Goal: Task Accomplishment & Management: Manage account settings

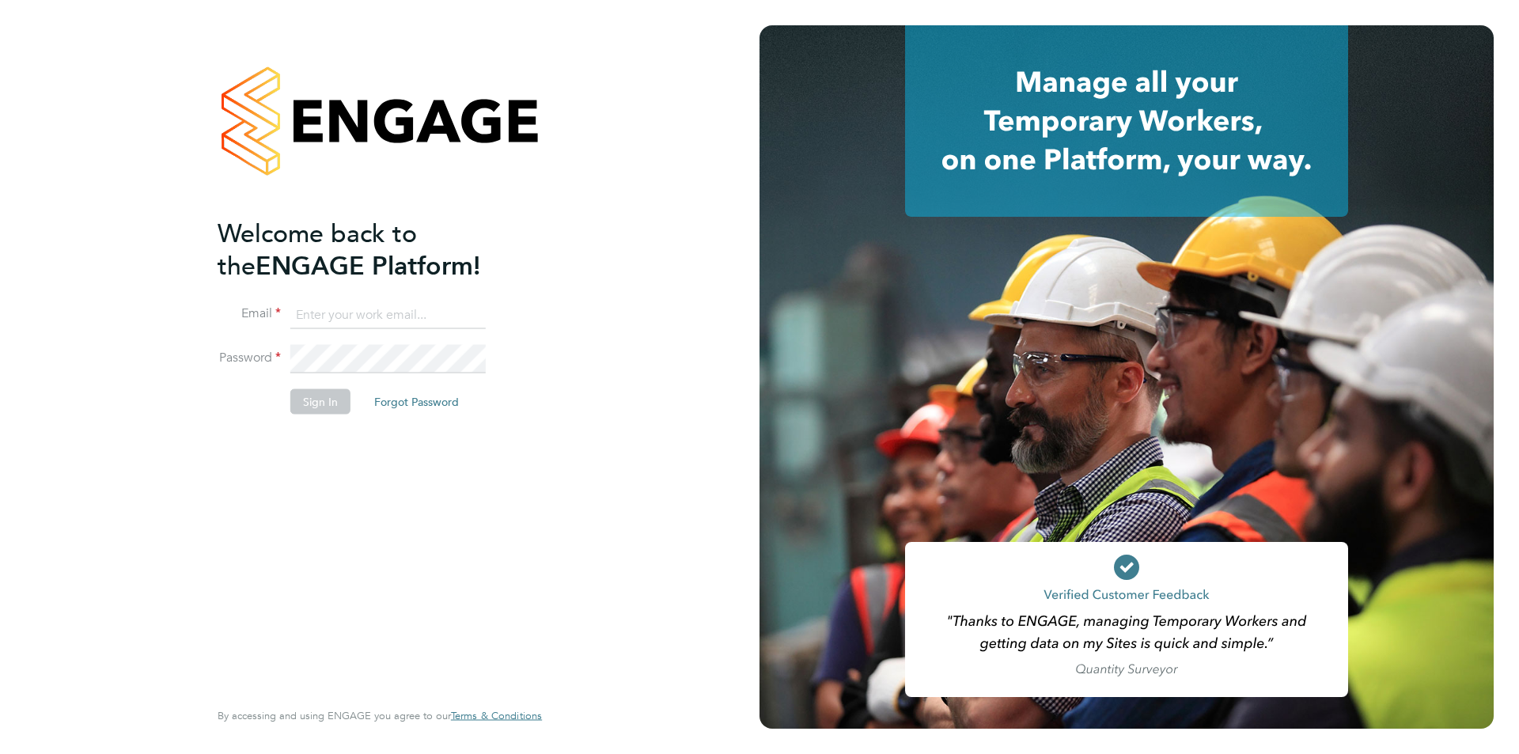
type input "[PERSON_NAME][EMAIL_ADDRESS][PERSON_NAME][DOMAIN_NAME]"
click at [319, 414] on li "Sign In Forgot Password" at bounding box center [372, 408] width 308 height 41
click at [318, 406] on button "Sign In" at bounding box center [320, 400] width 60 height 25
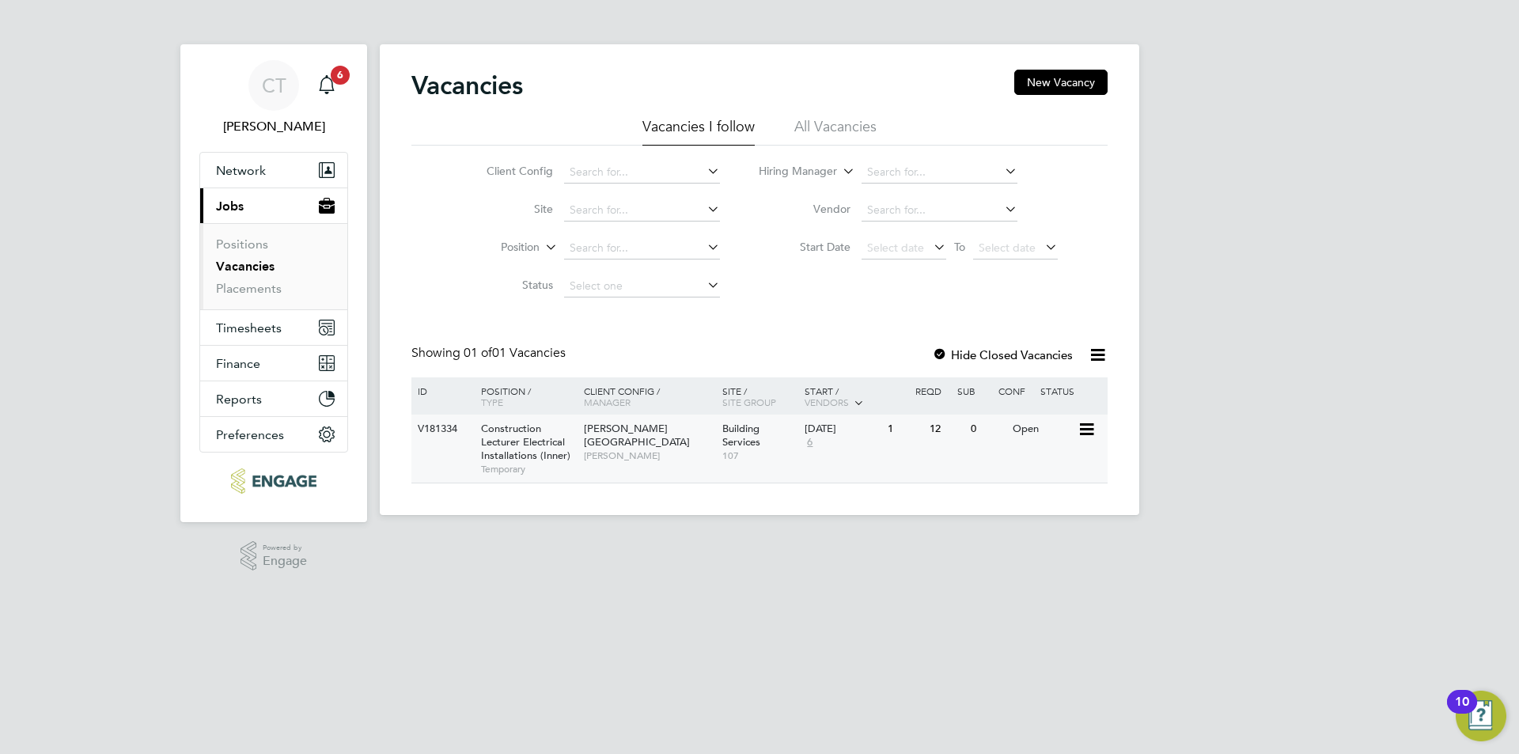
click at [527, 437] on span "Construction Lecturer Electrical Installations (Inner)" at bounding box center [525, 442] width 89 height 40
click at [520, 440] on span "Construction Lecturer Electrical Installations (Inner)" at bounding box center [525, 442] width 89 height 40
click at [328, 81] on icon "Main navigation" at bounding box center [326, 84] width 19 height 19
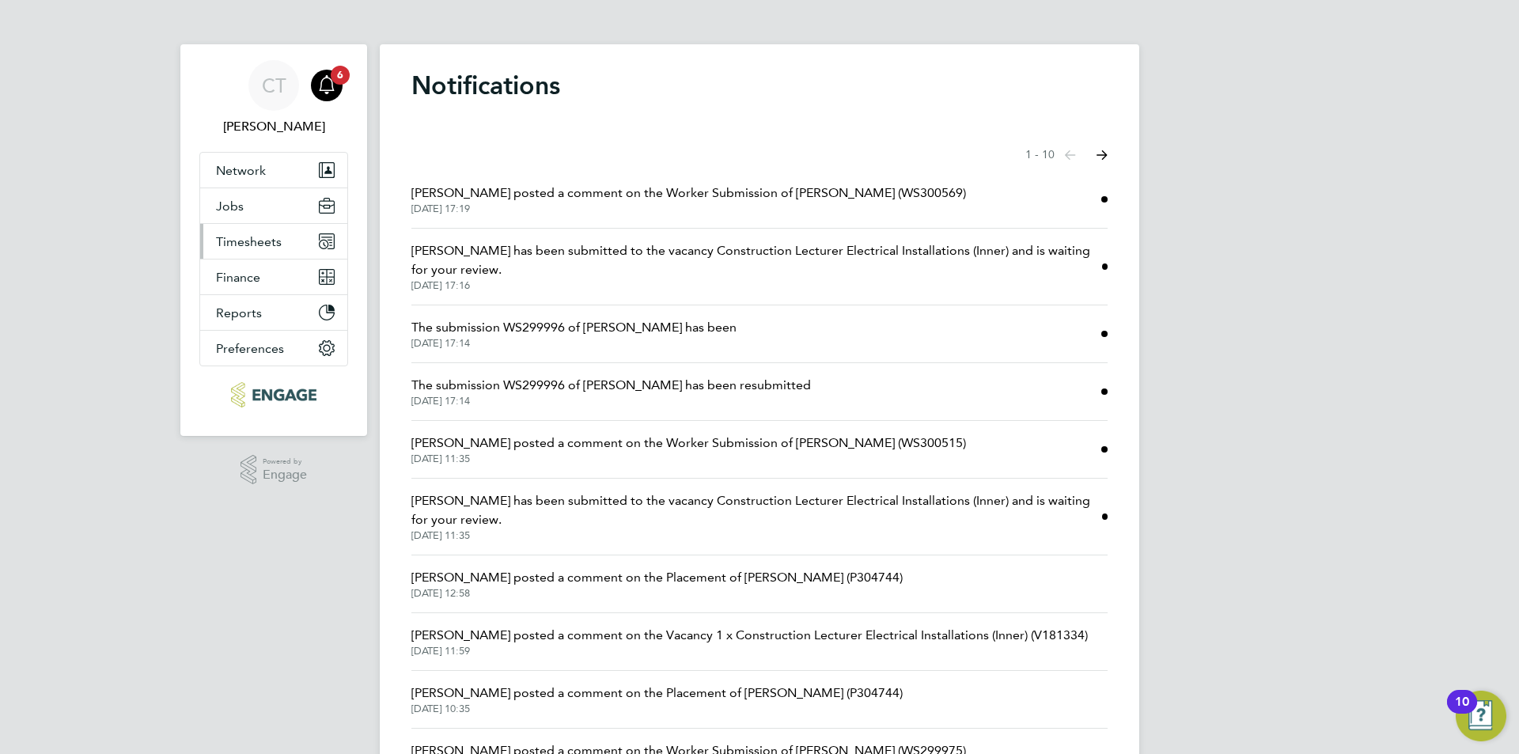
click at [273, 242] on span "Timesheets" at bounding box center [249, 241] width 66 height 15
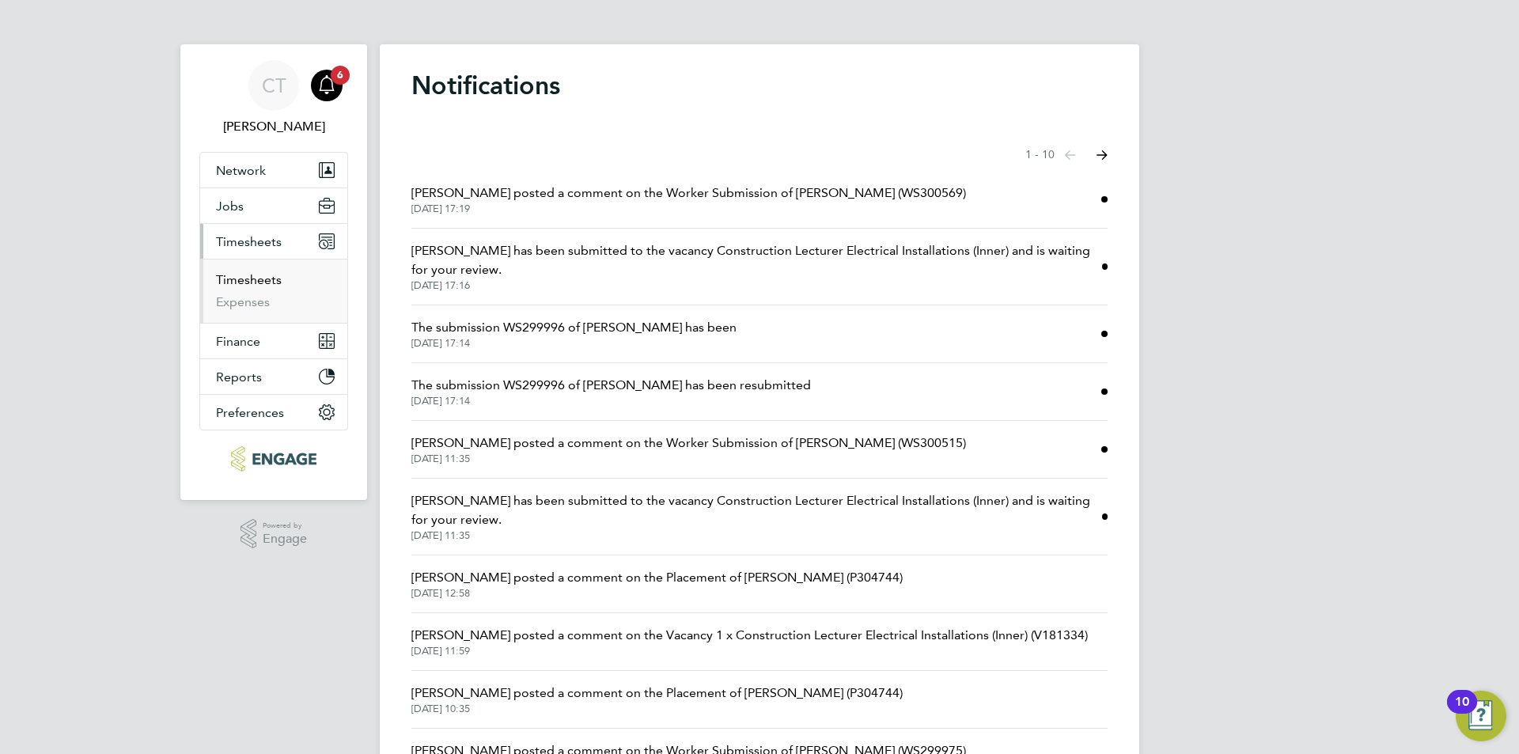
click at [257, 279] on link "Timesheets" at bounding box center [249, 279] width 66 height 15
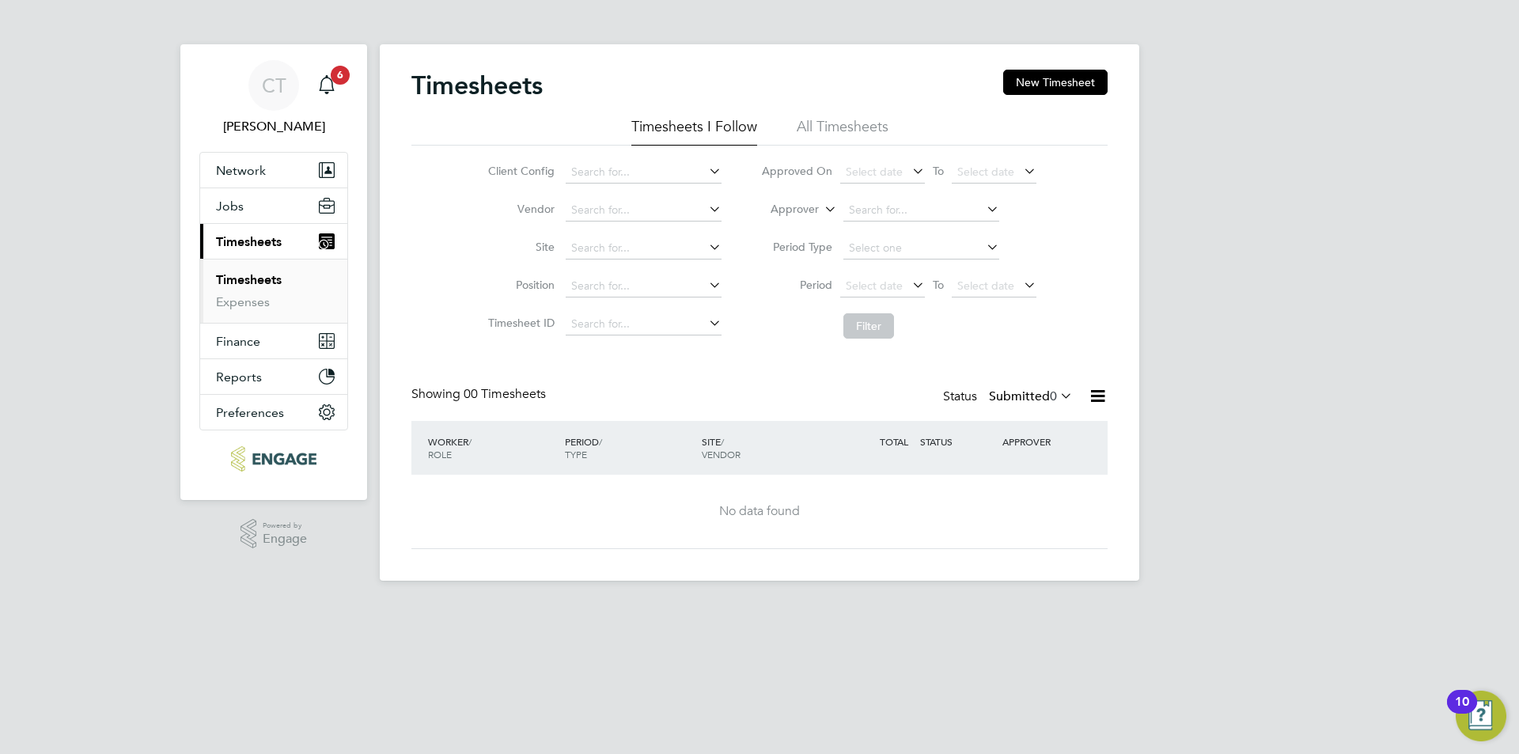
click at [854, 131] on li "All Timesheets" at bounding box center [843, 131] width 92 height 28
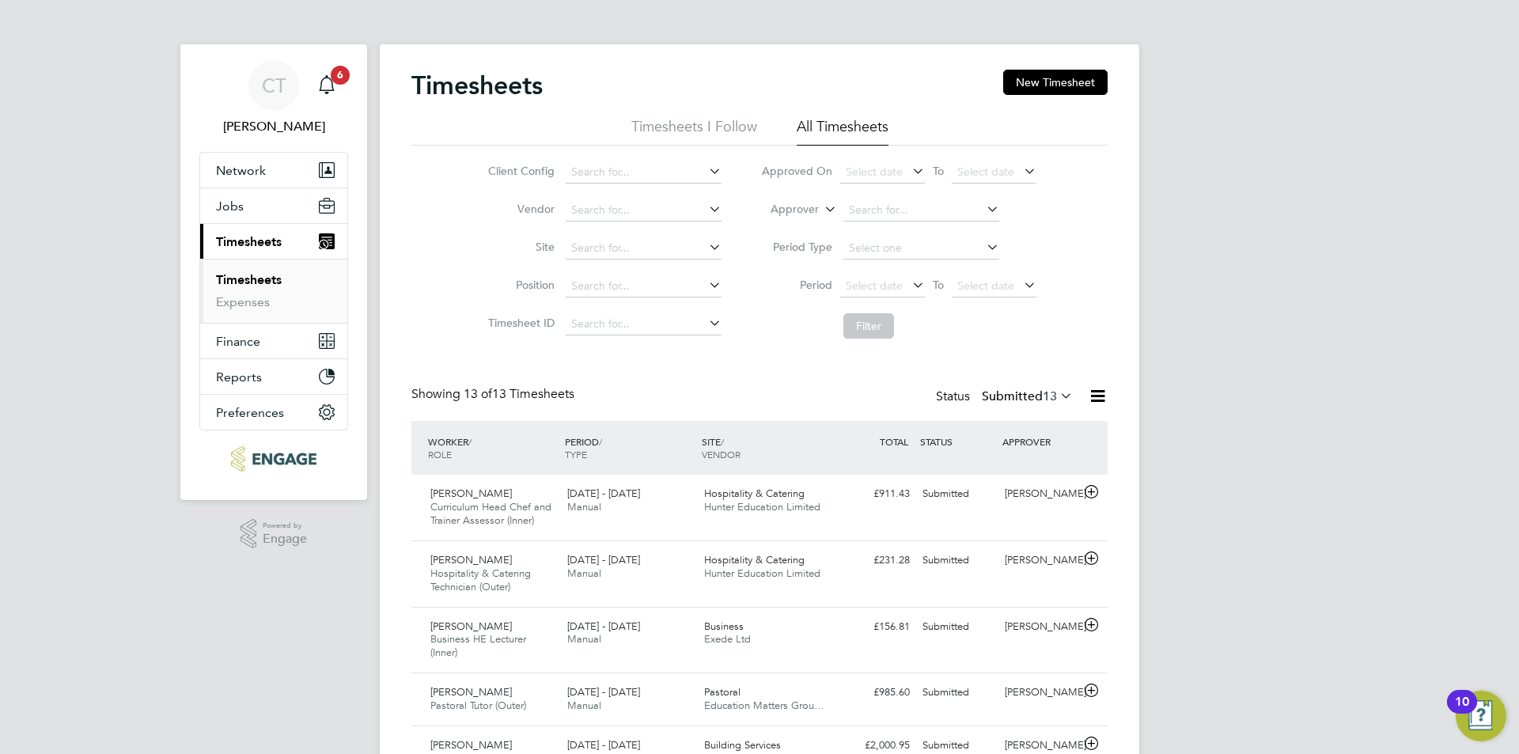
click at [676, 120] on li "Timesheets I Follow" at bounding box center [694, 131] width 126 height 28
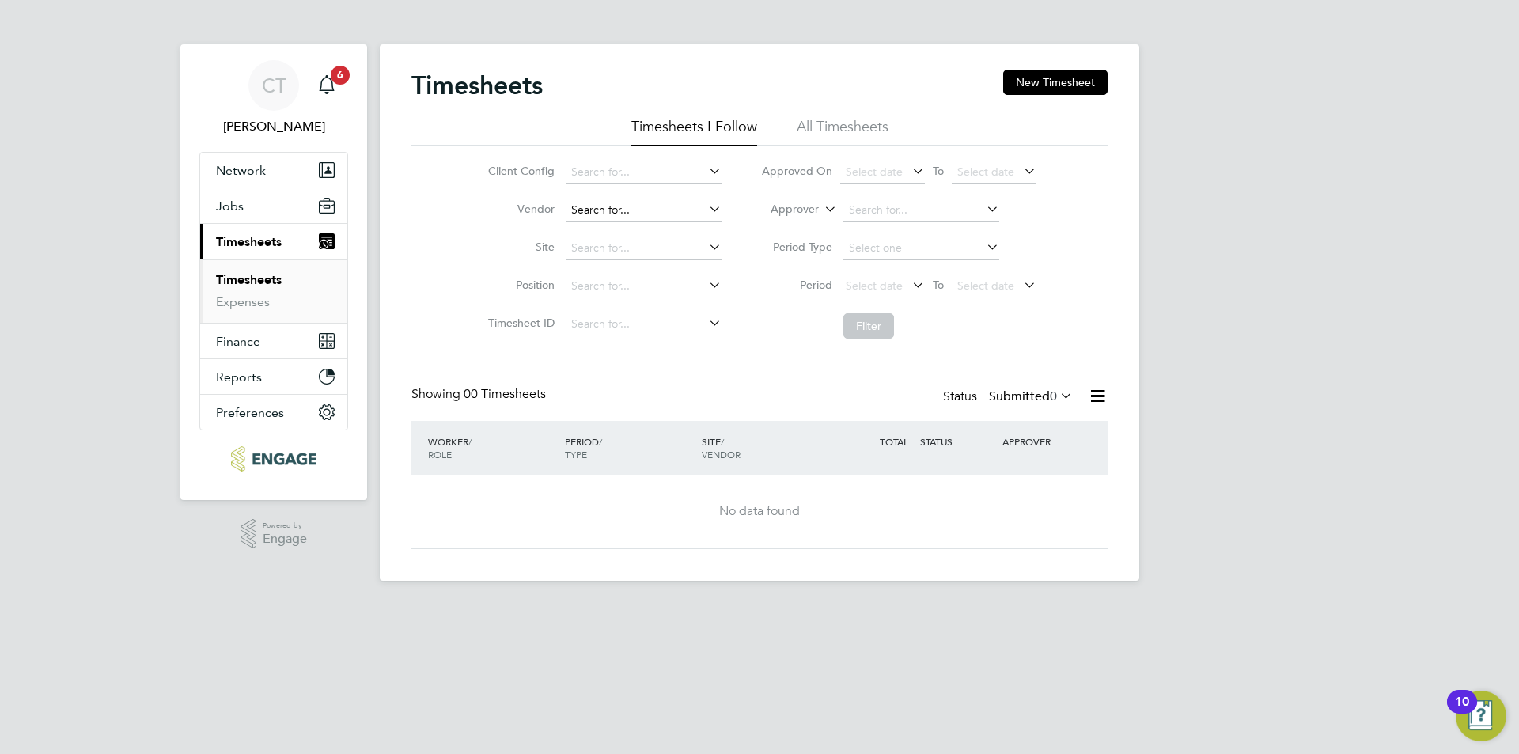
click at [655, 202] on input at bounding box center [644, 210] width 156 height 22
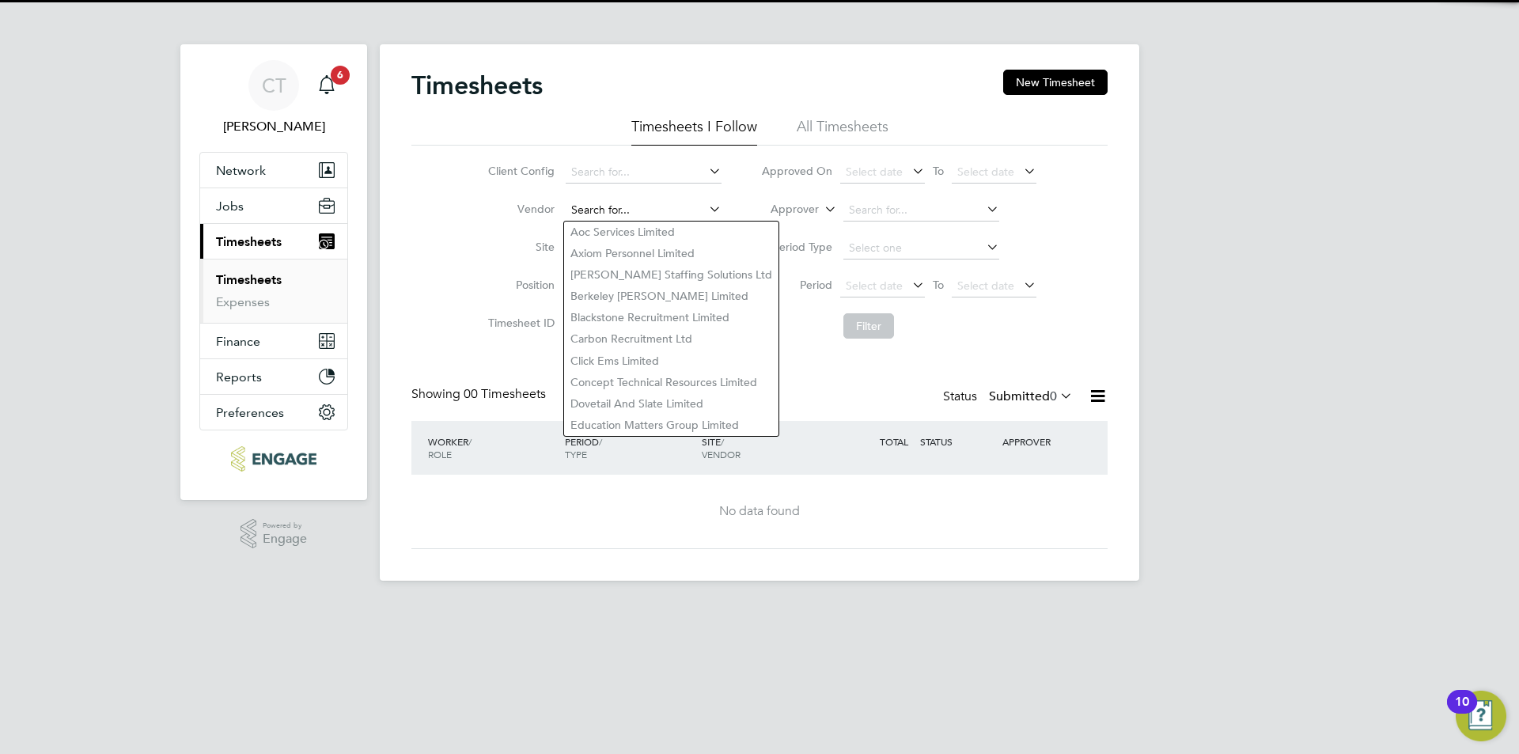
click at [655, 202] on input at bounding box center [644, 210] width 156 height 22
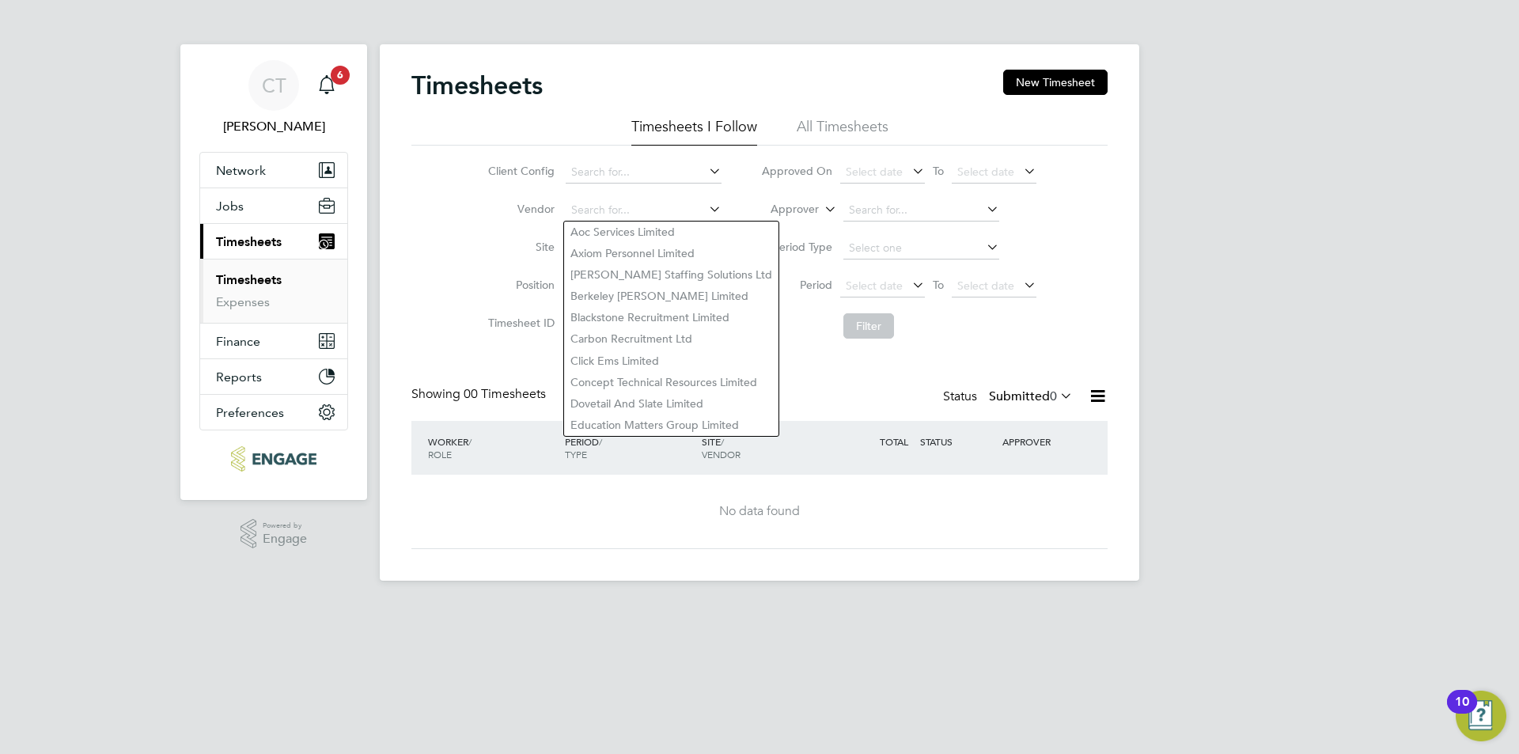
click at [706, 214] on icon at bounding box center [706, 209] width 0 height 22
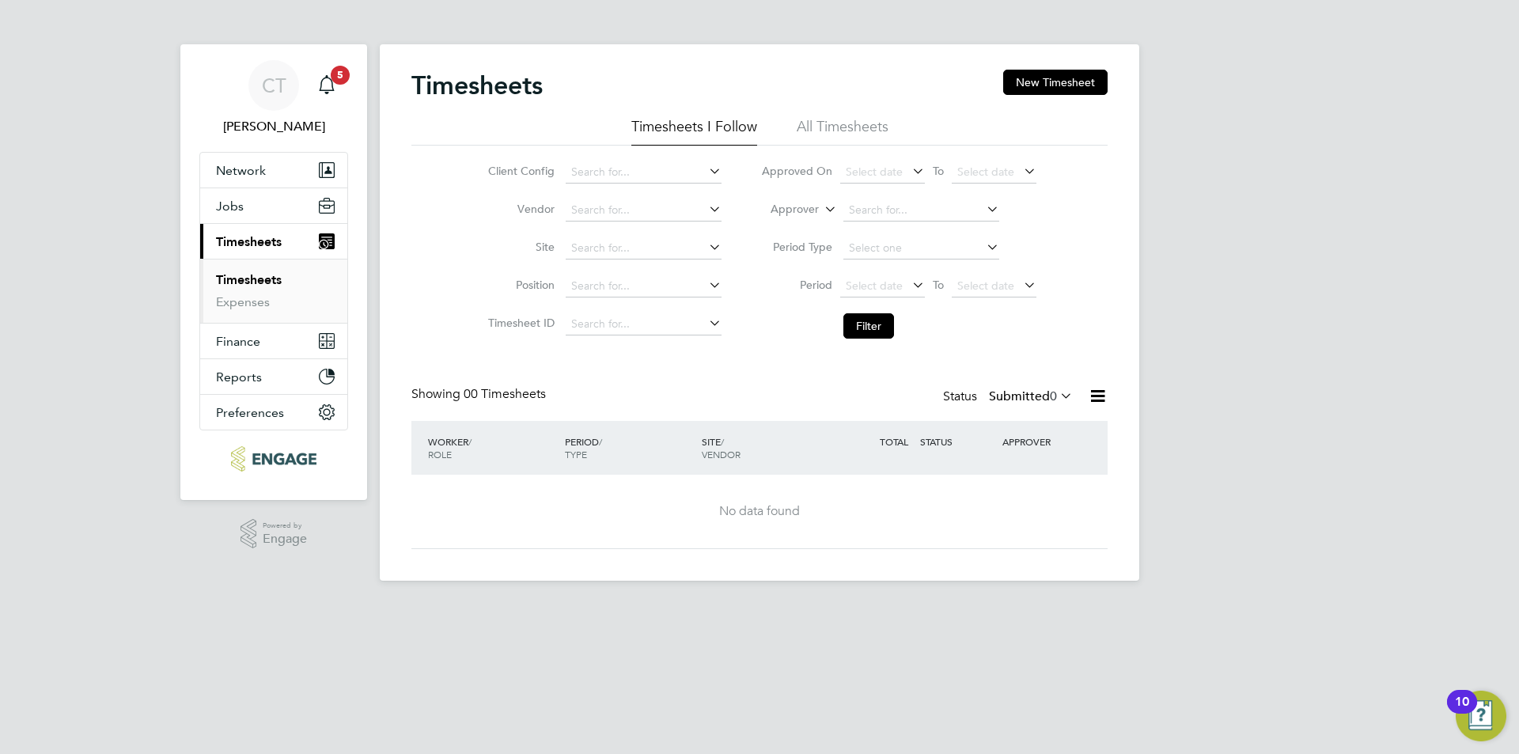
click at [241, 252] on button "Current page: Timesheets" at bounding box center [273, 241] width 147 height 35
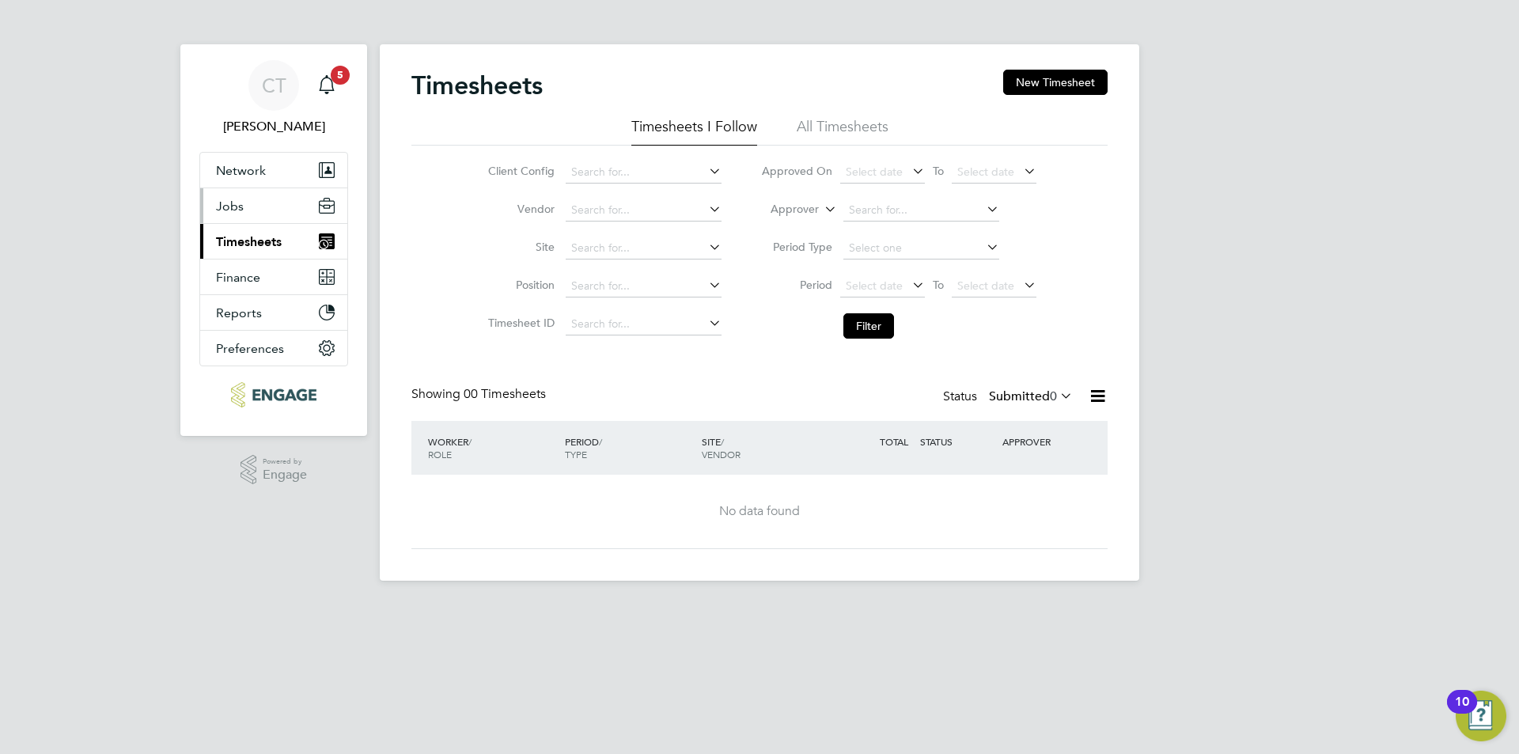
click at [260, 198] on button "Jobs" at bounding box center [273, 205] width 147 height 35
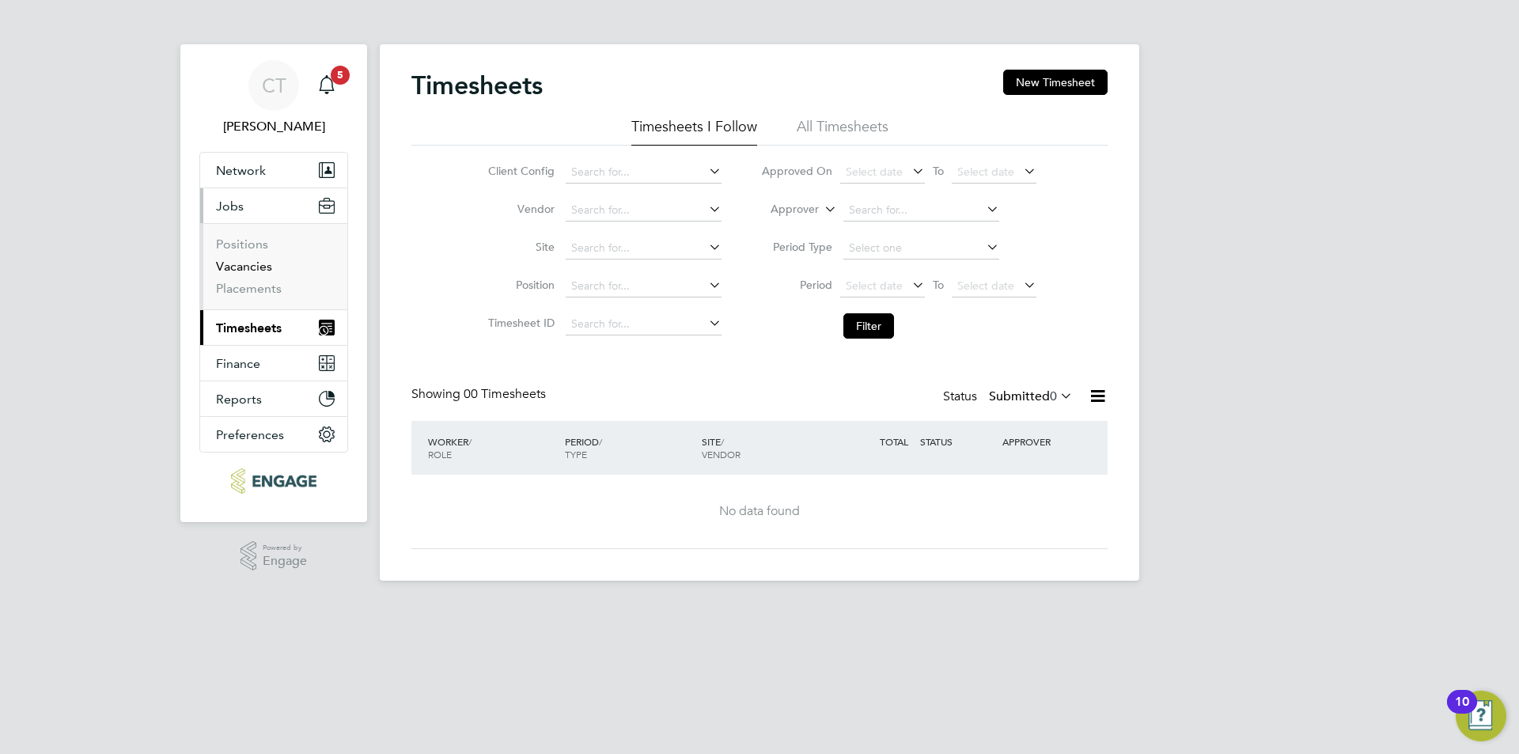
click at [260, 267] on link "Vacancies" at bounding box center [244, 266] width 56 height 15
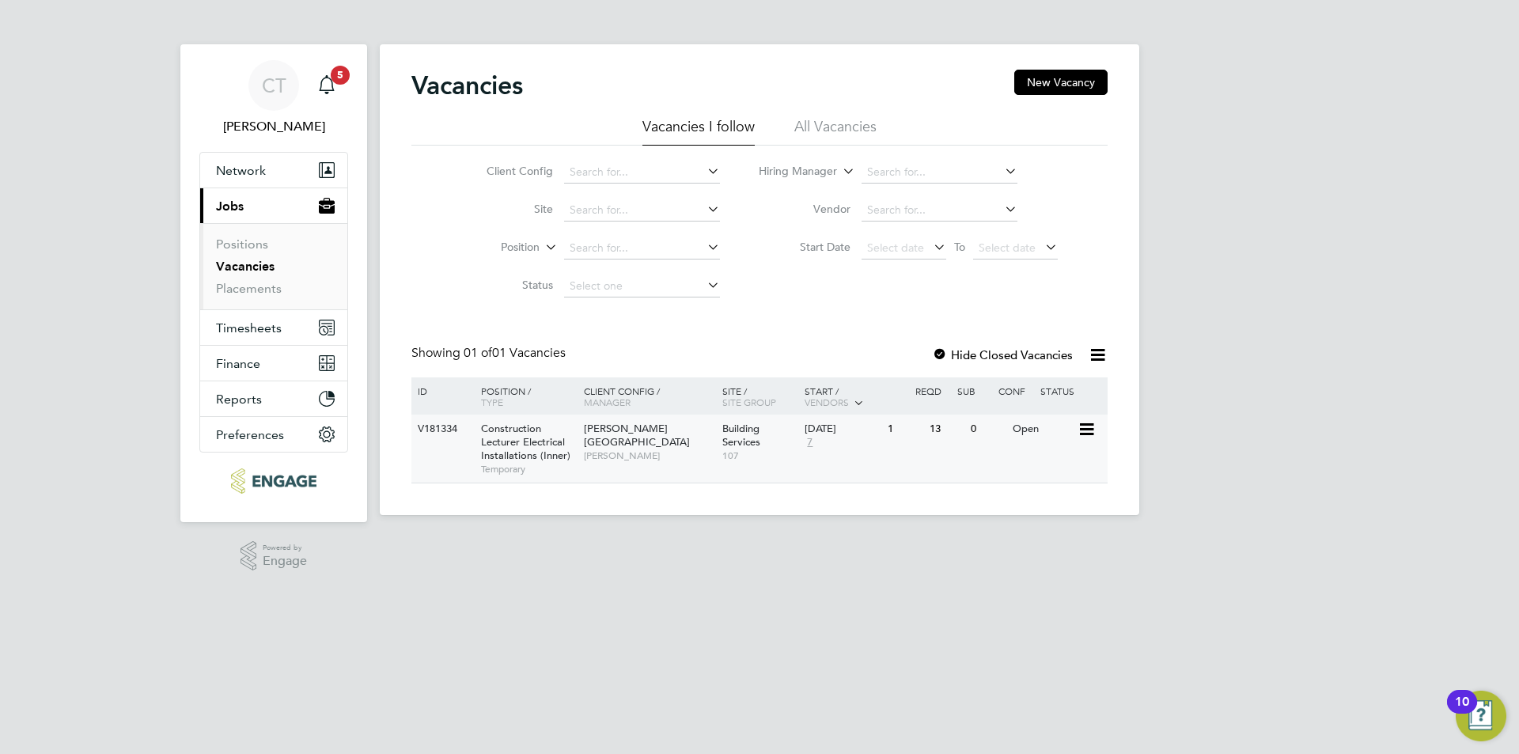
click at [502, 463] on span "Temporary" at bounding box center [528, 469] width 95 height 13
click at [1250, 188] on div "CT Christopher Taylor Notifications 6 Applications: Network Sites Workers Curre…" at bounding box center [759, 270] width 1519 height 540
click at [337, 74] on span "6" at bounding box center [340, 75] width 19 height 19
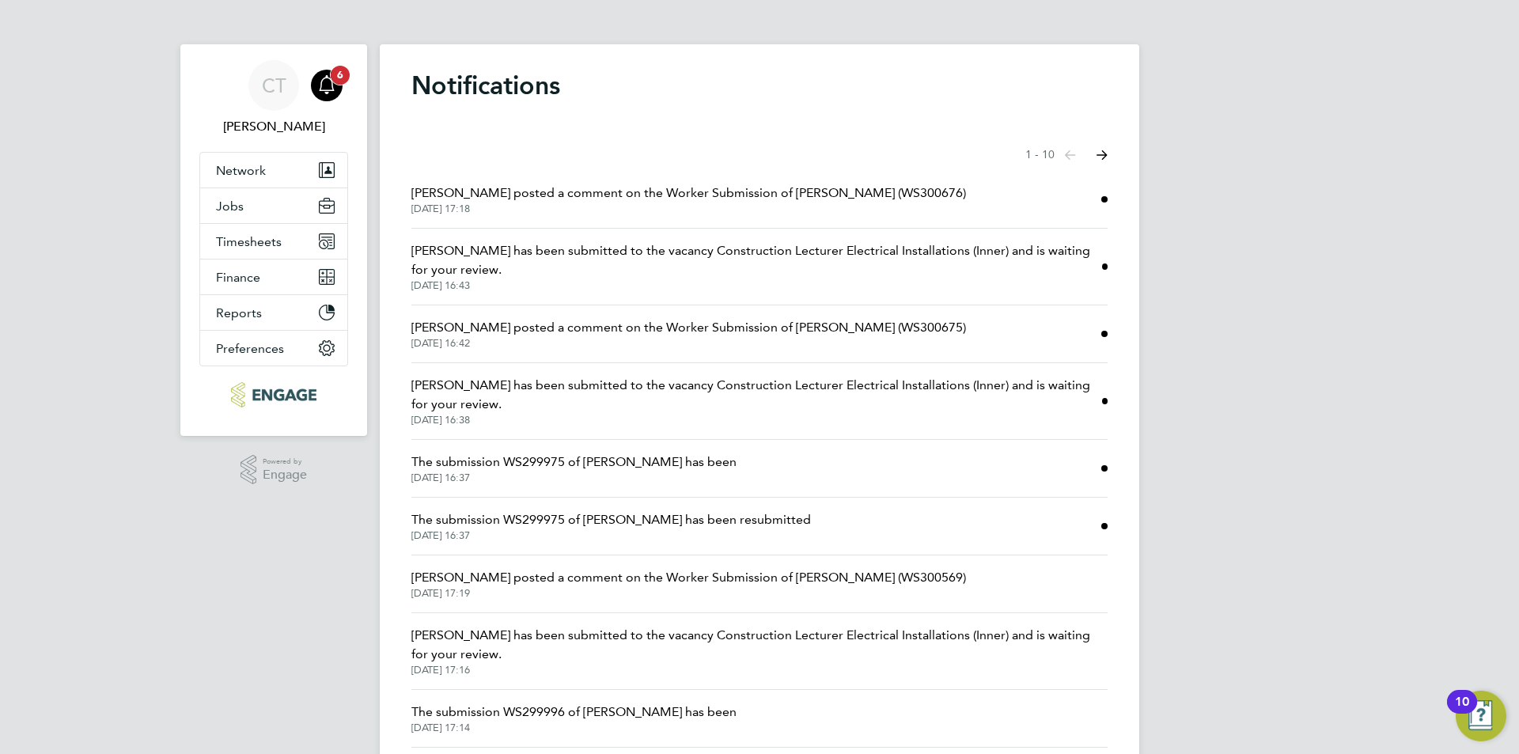
click at [337, 74] on span "6" at bounding box center [340, 75] width 19 height 19
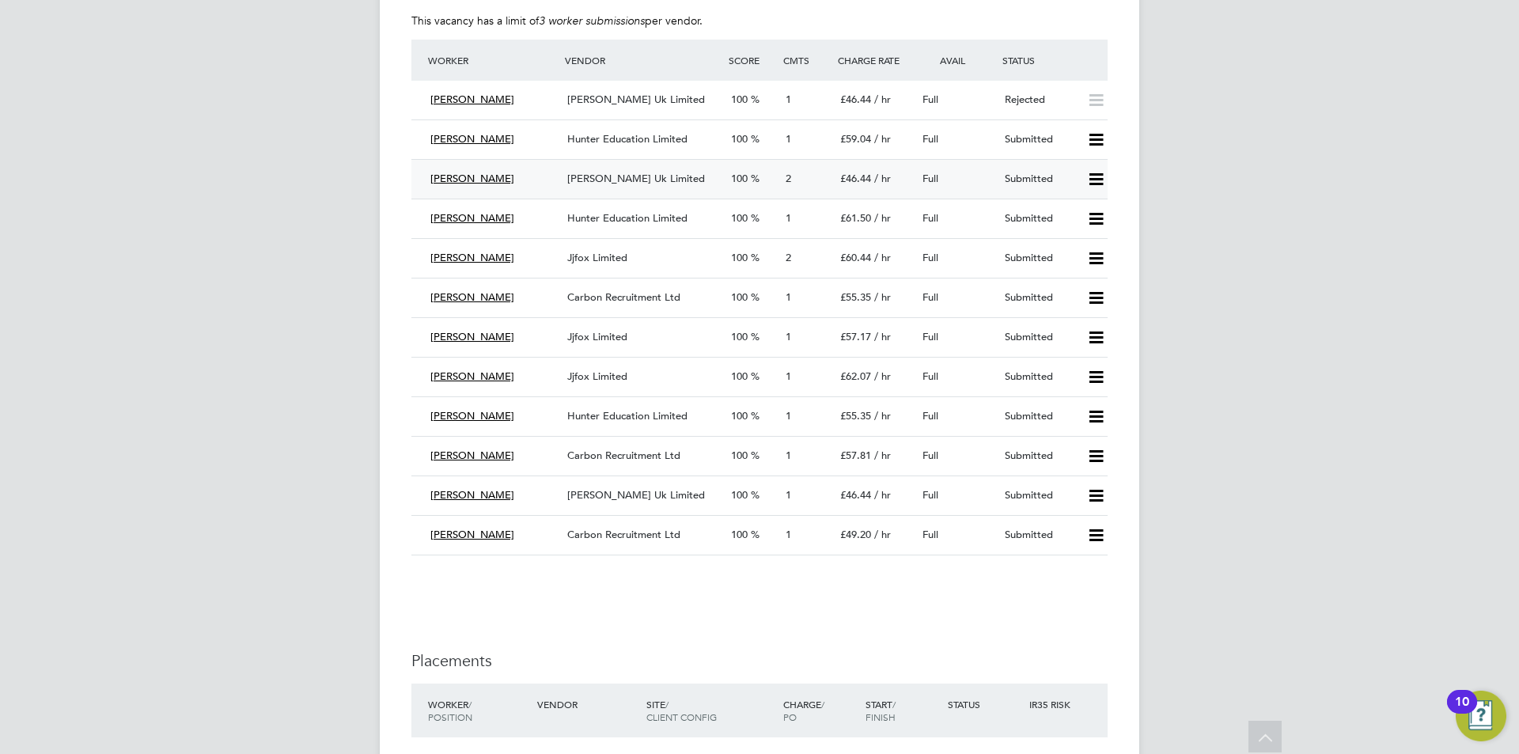
click at [1099, 173] on icon at bounding box center [1096, 179] width 20 height 13
click at [1066, 231] on li "Reject" at bounding box center [1074, 235] width 55 height 22
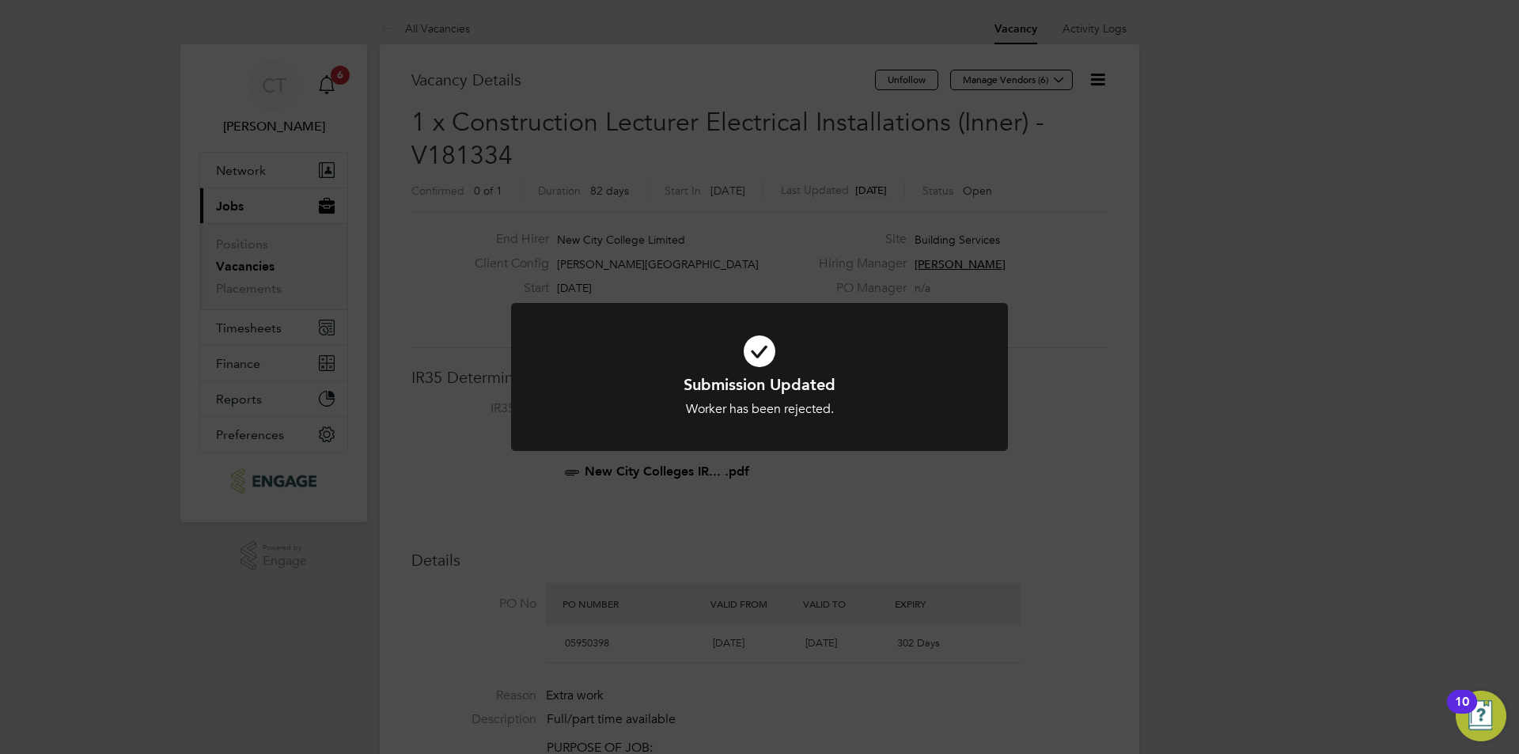
click at [877, 519] on div "Submission Updated Worker has been rejected. Cancel Okay" at bounding box center [759, 377] width 1519 height 754
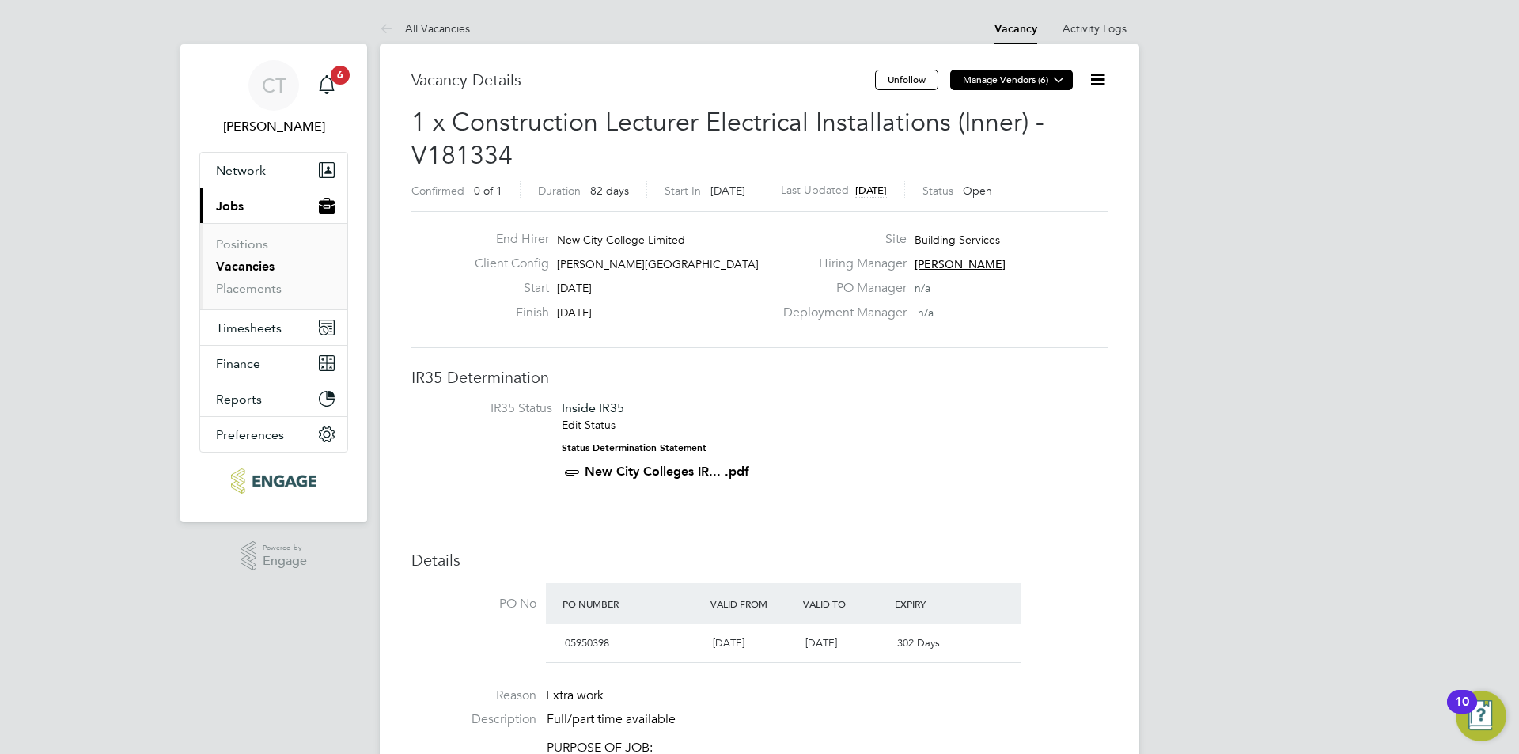
click at [1009, 75] on button "Manage Vendors (6)" at bounding box center [1011, 80] width 123 height 21
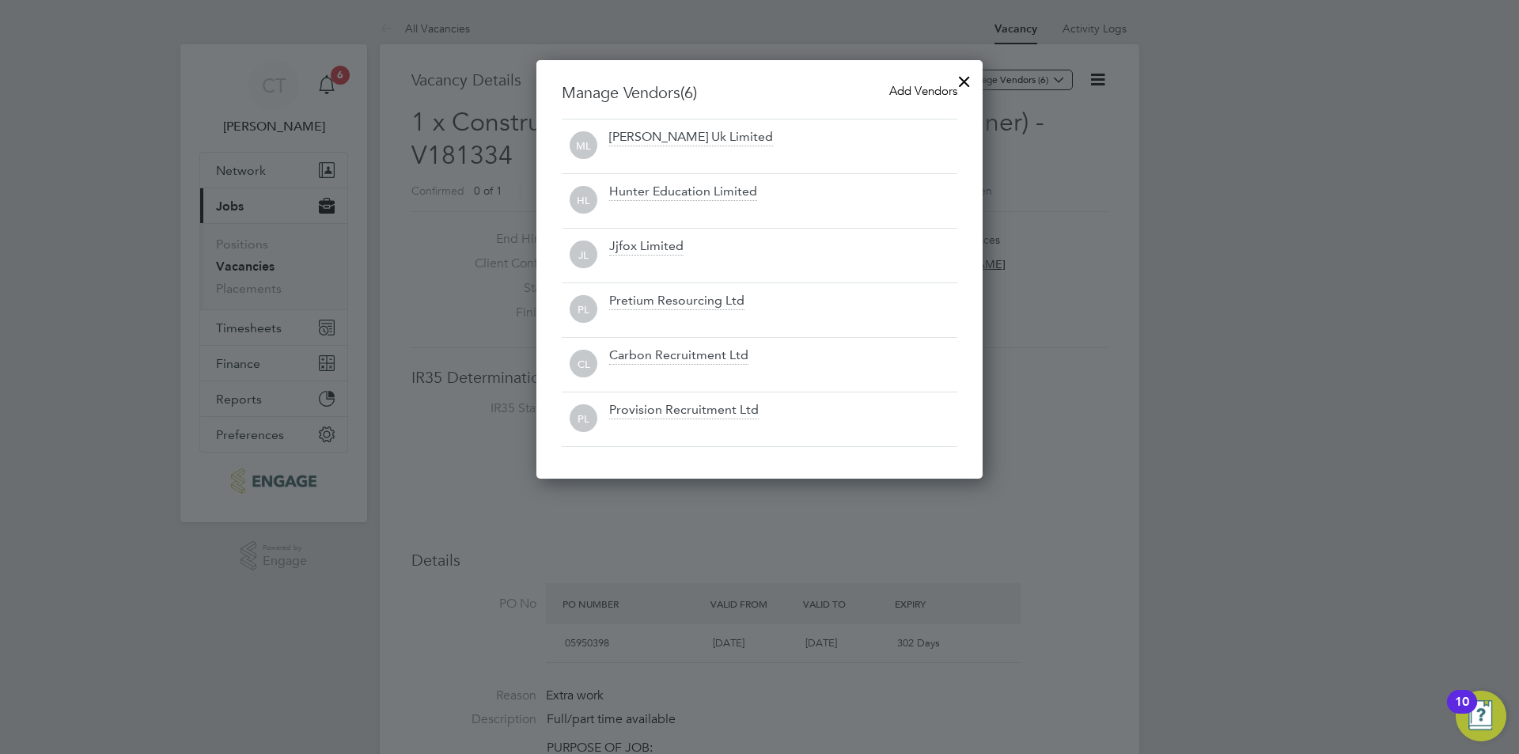
click at [899, 89] on span "Add Vendors" at bounding box center [923, 90] width 68 height 15
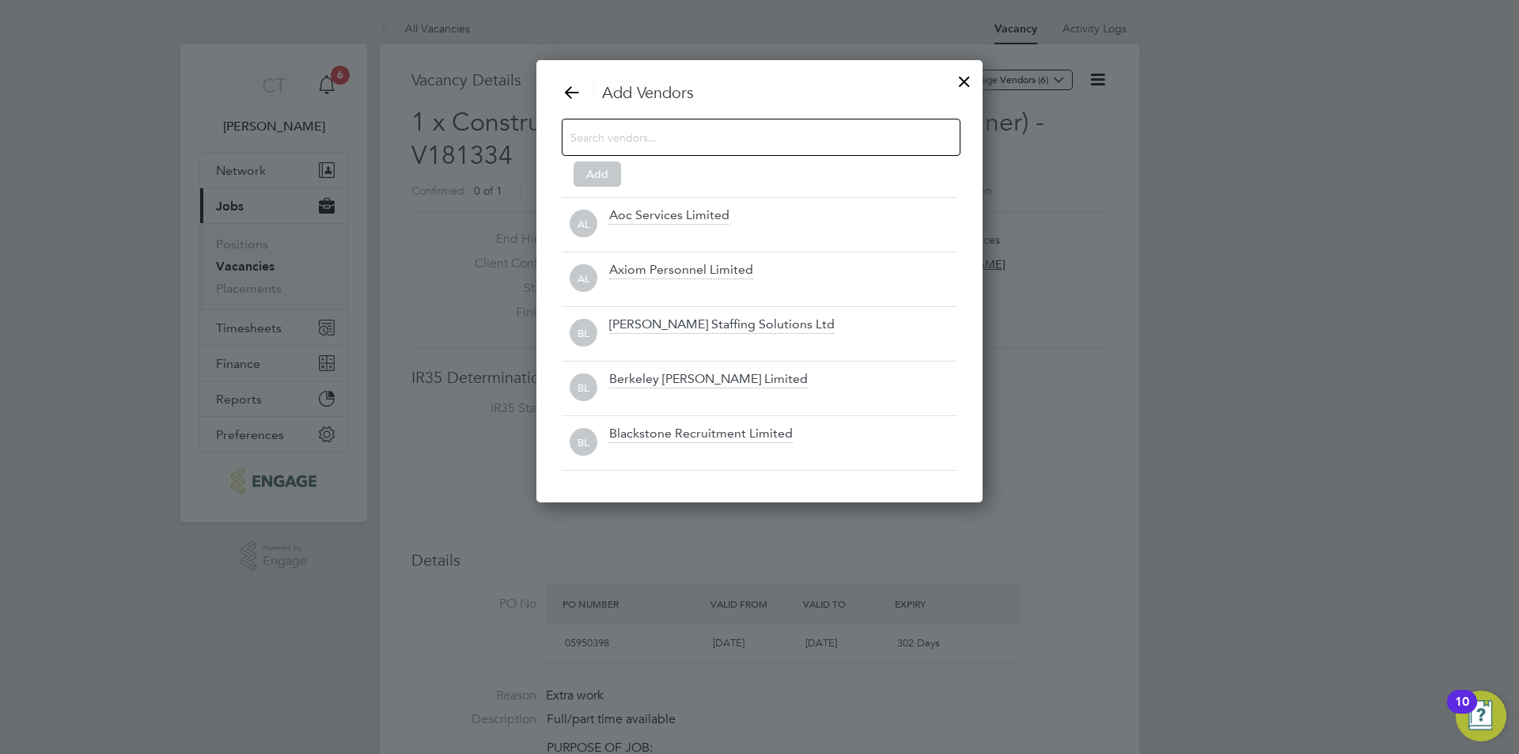
click at [751, 135] on input at bounding box center [748, 137] width 356 height 21
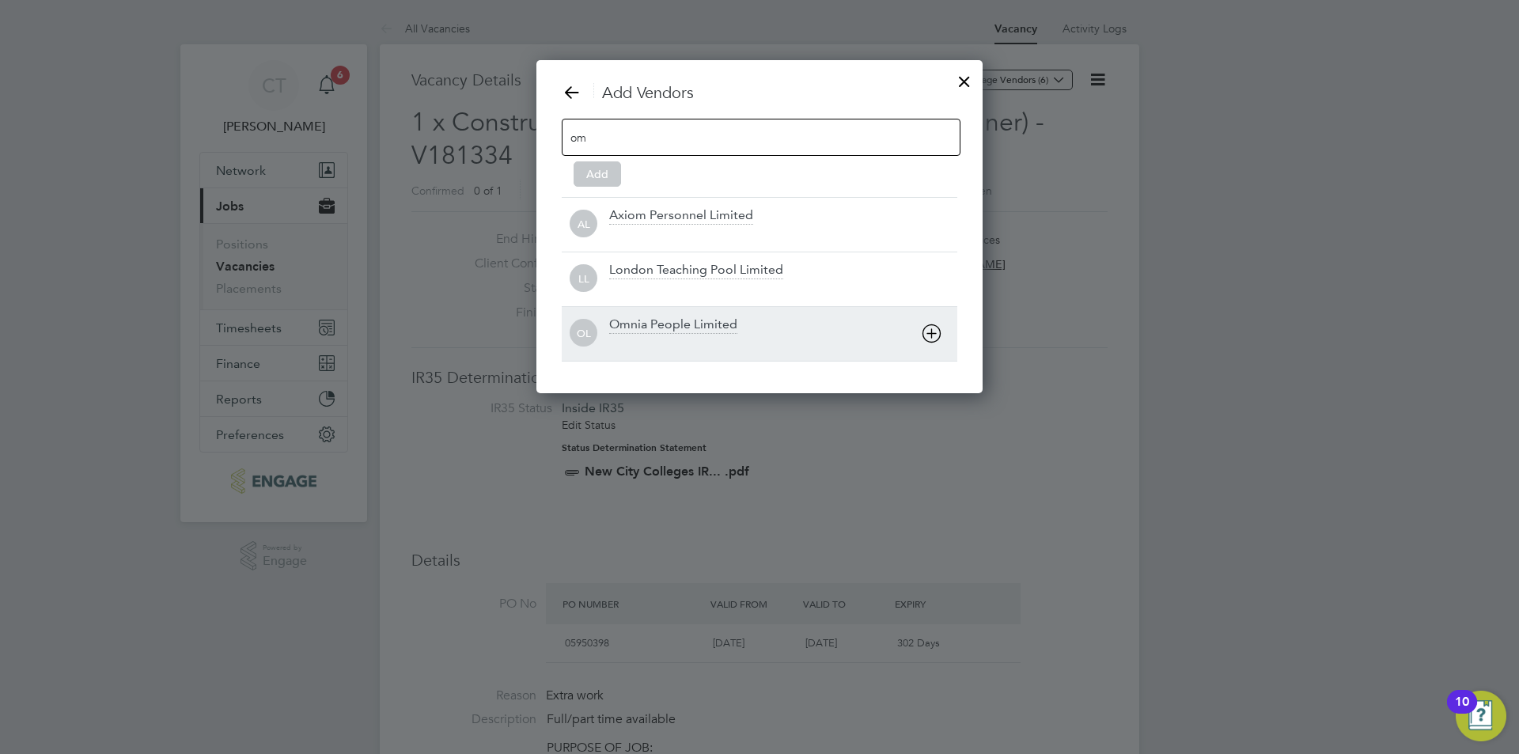
type input "om"
click at [703, 326] on div "Omnia People Limited" at bounding box center [673, 324] width 128 height 17
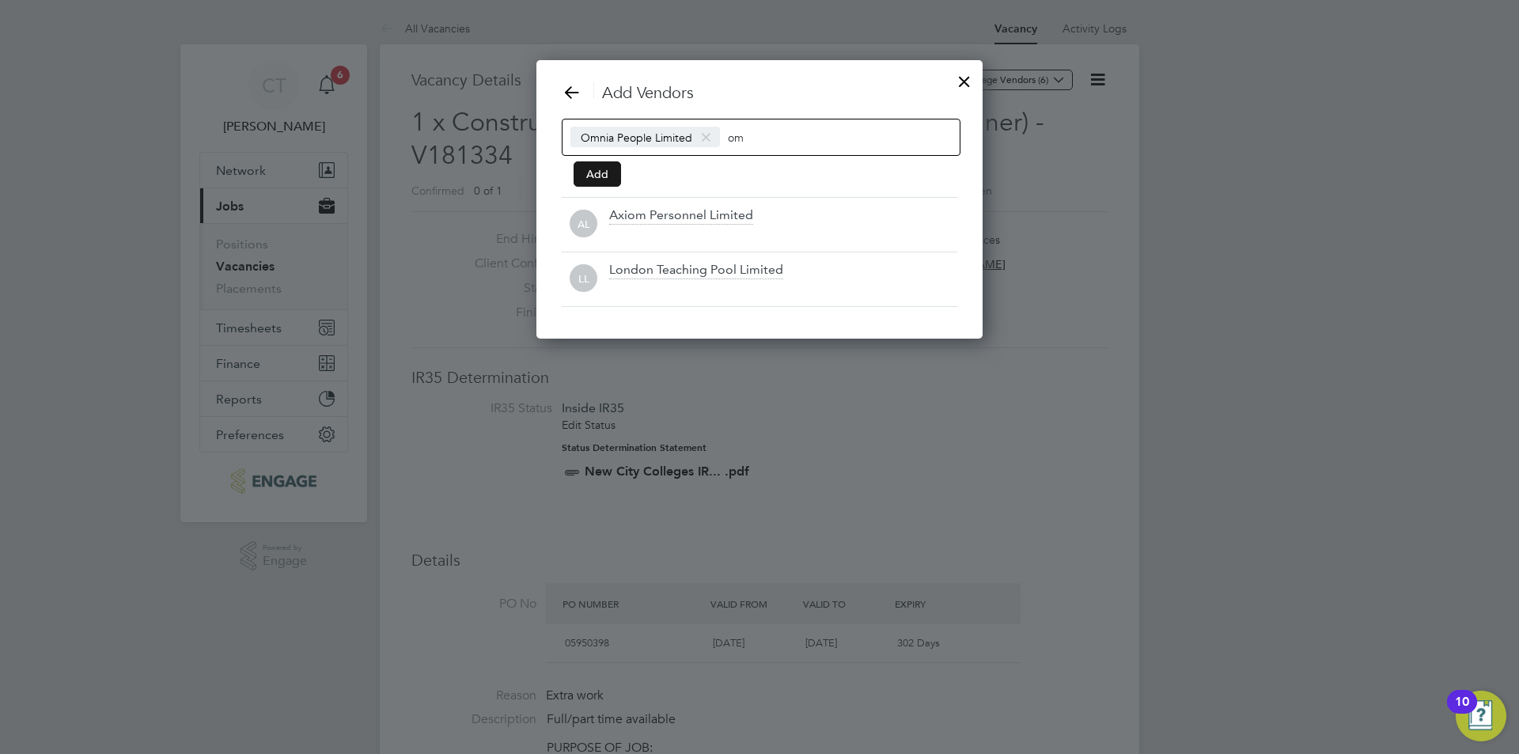
click at [580, 180] on button "Add" at bounding box center [596, 173] width 47 height 25
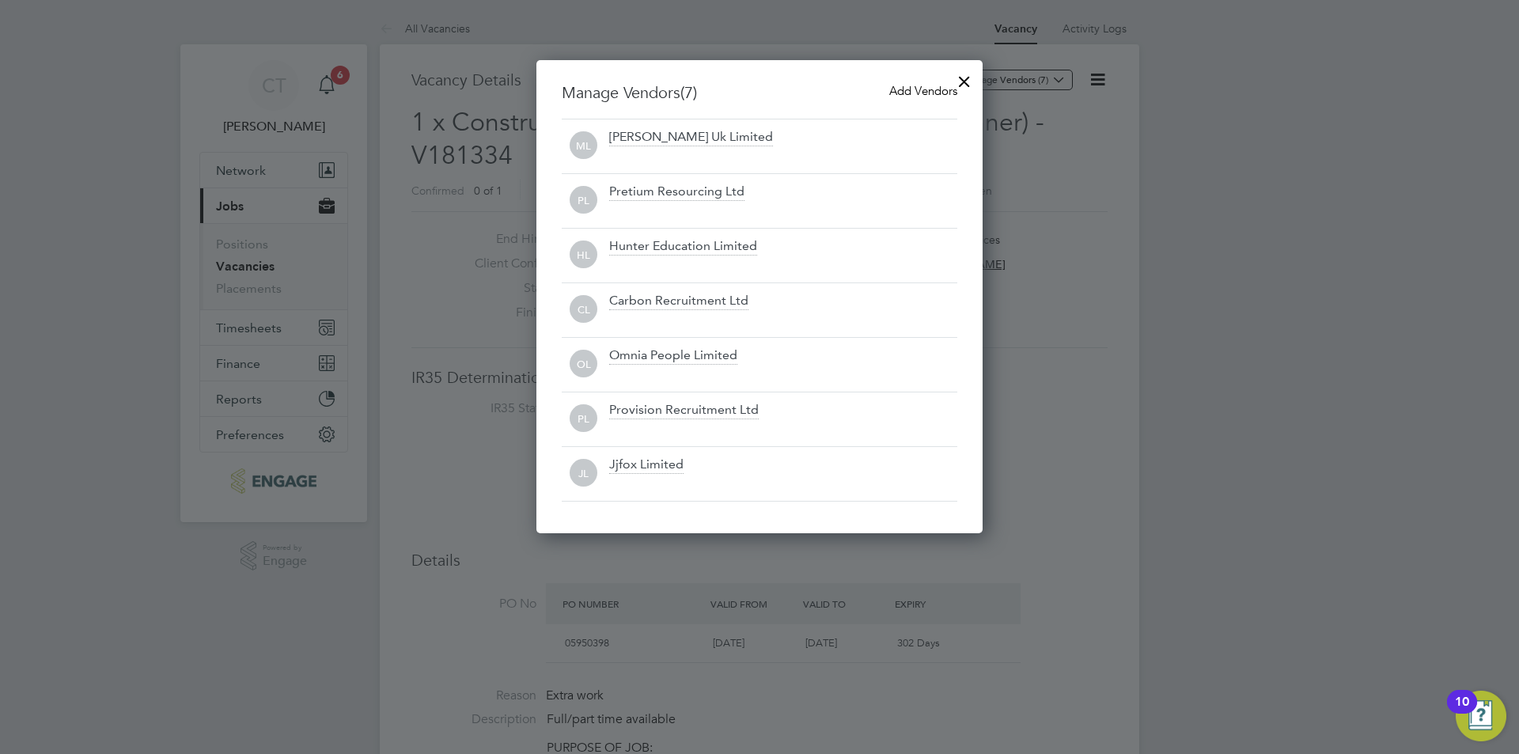
click at [963, 77] on div at bounding box center [964, 77] width 28 height 28
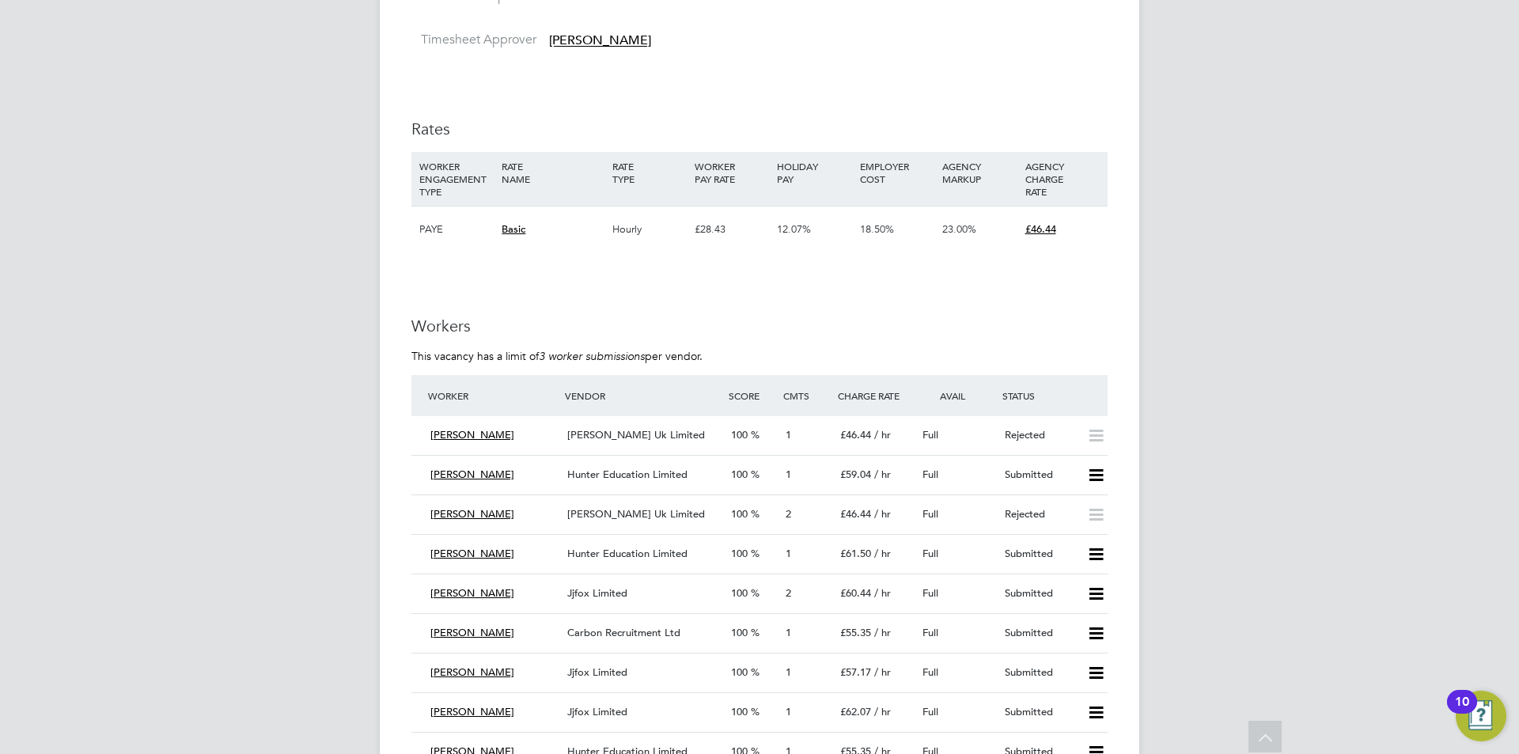
scroll to position [2769, 0]
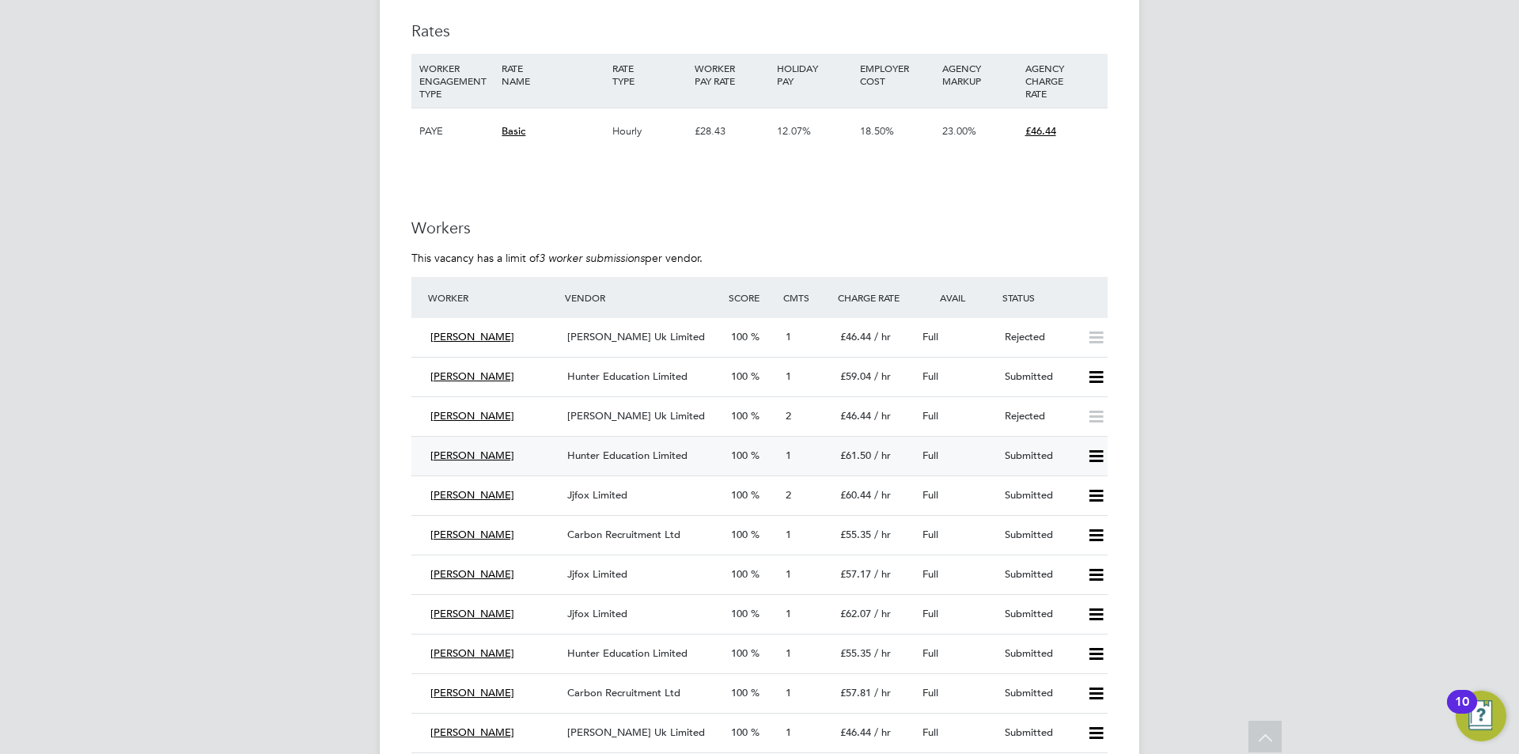
click at [460, 450] on span "[PERSON_NAME]" at bounding box center [472, 455] width 84 height 13
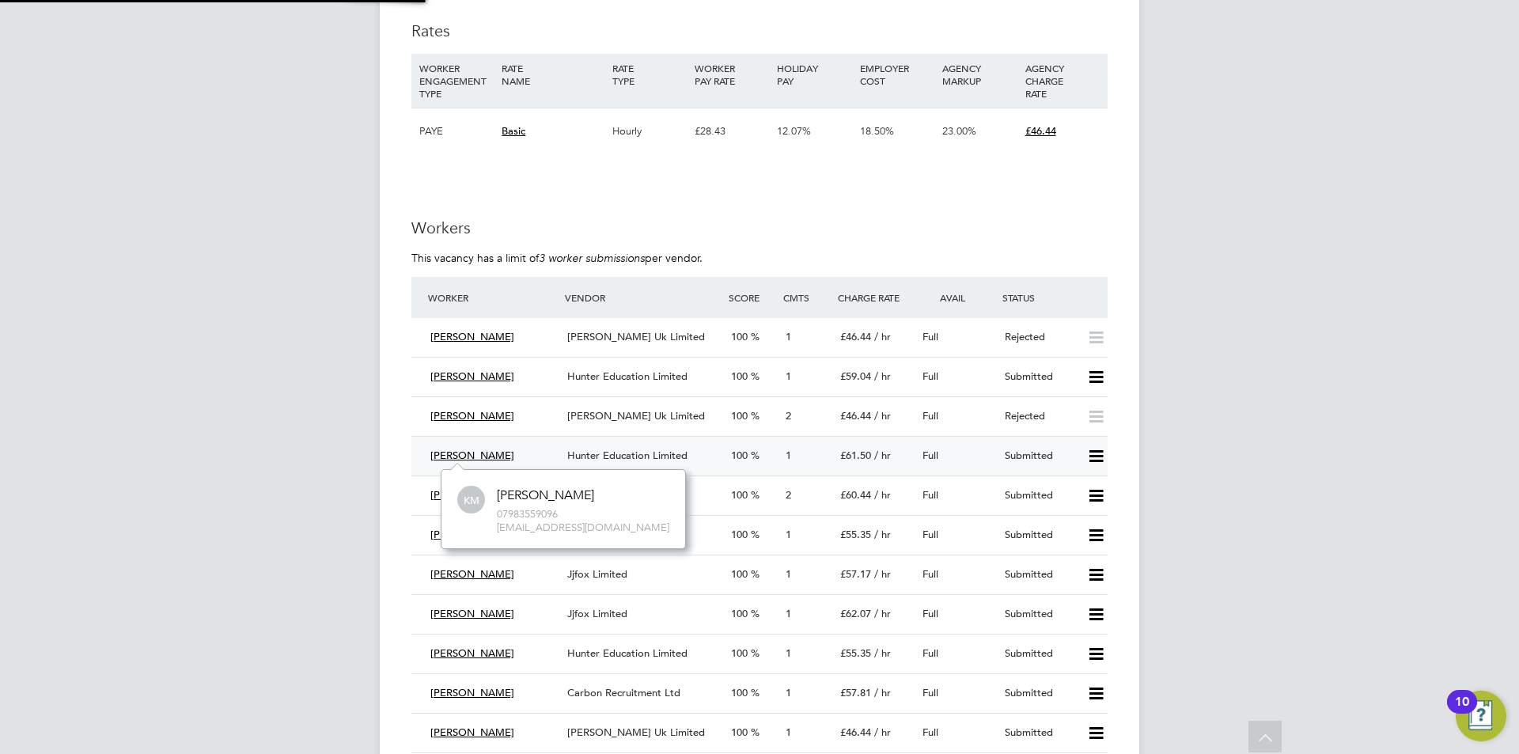
scroll to position [78, 238]
click at [1097, 456] on icon at bounding box center [1096, 456] width 20 height 13
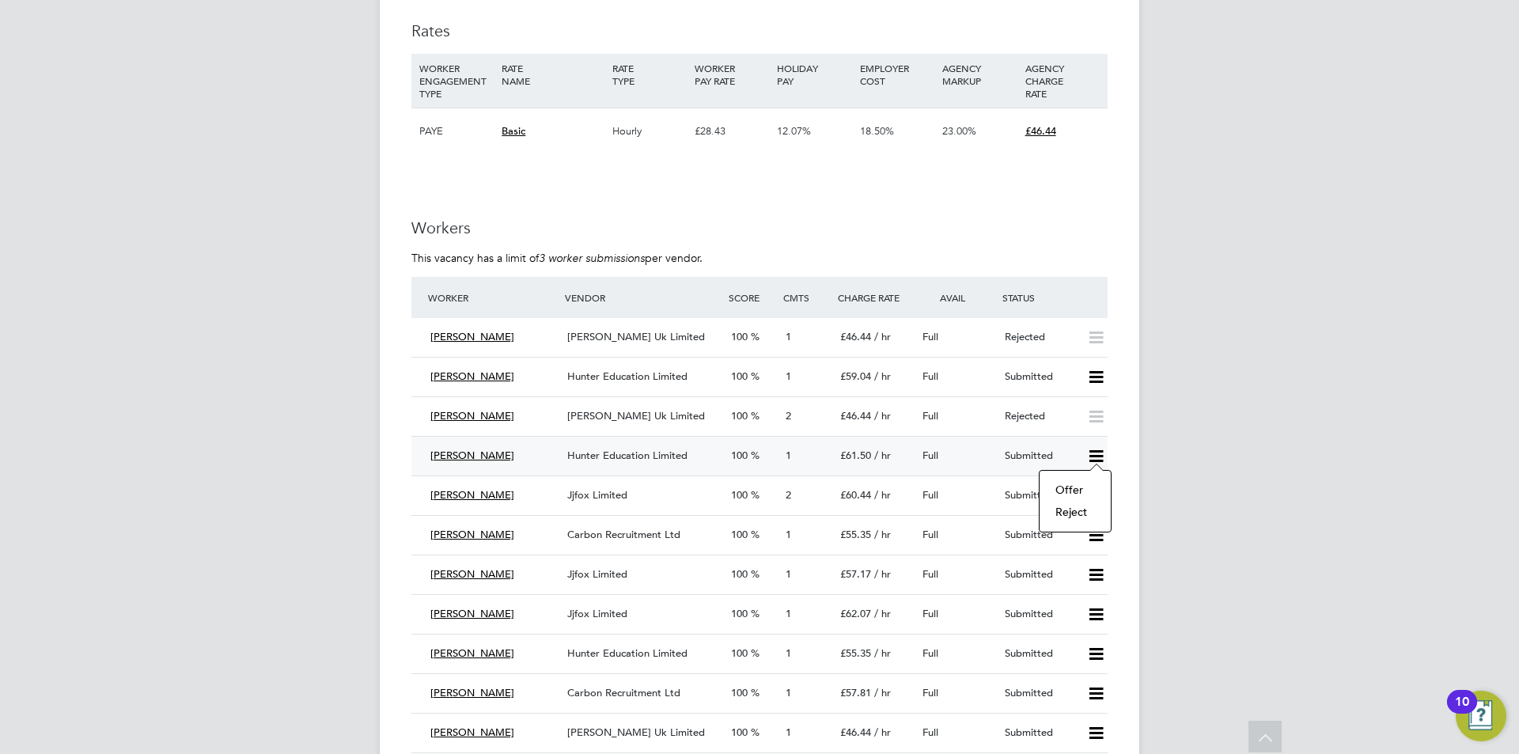
click at [1060, 508] on li "Reject" at bounding box center [1074, 512] width 55 height 22
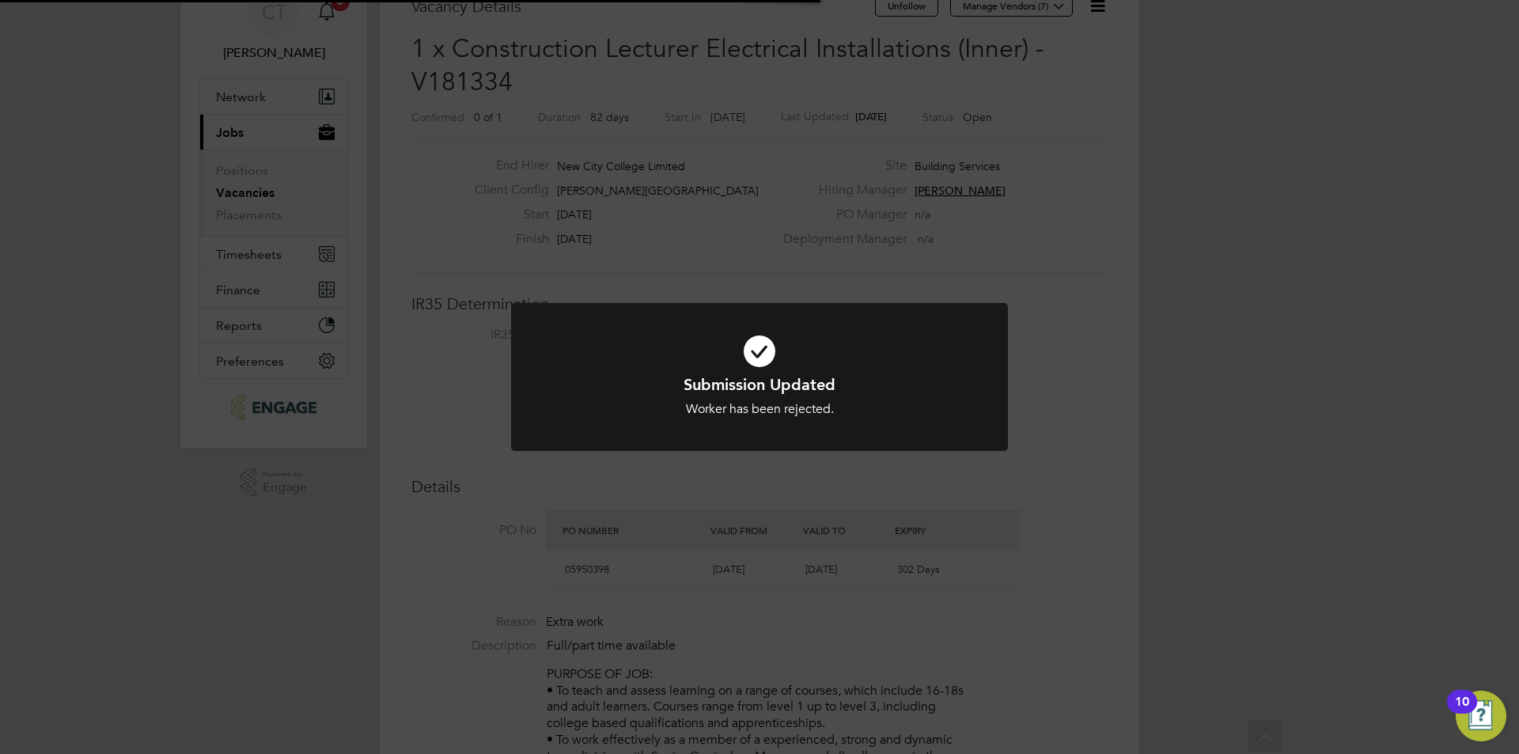
scroll to position [74, 0]
click at [830, 506] on div "Submission Updated Worker has been rejected. Cancel Okay" at bounding box center [759, 377] width 1519 height 754
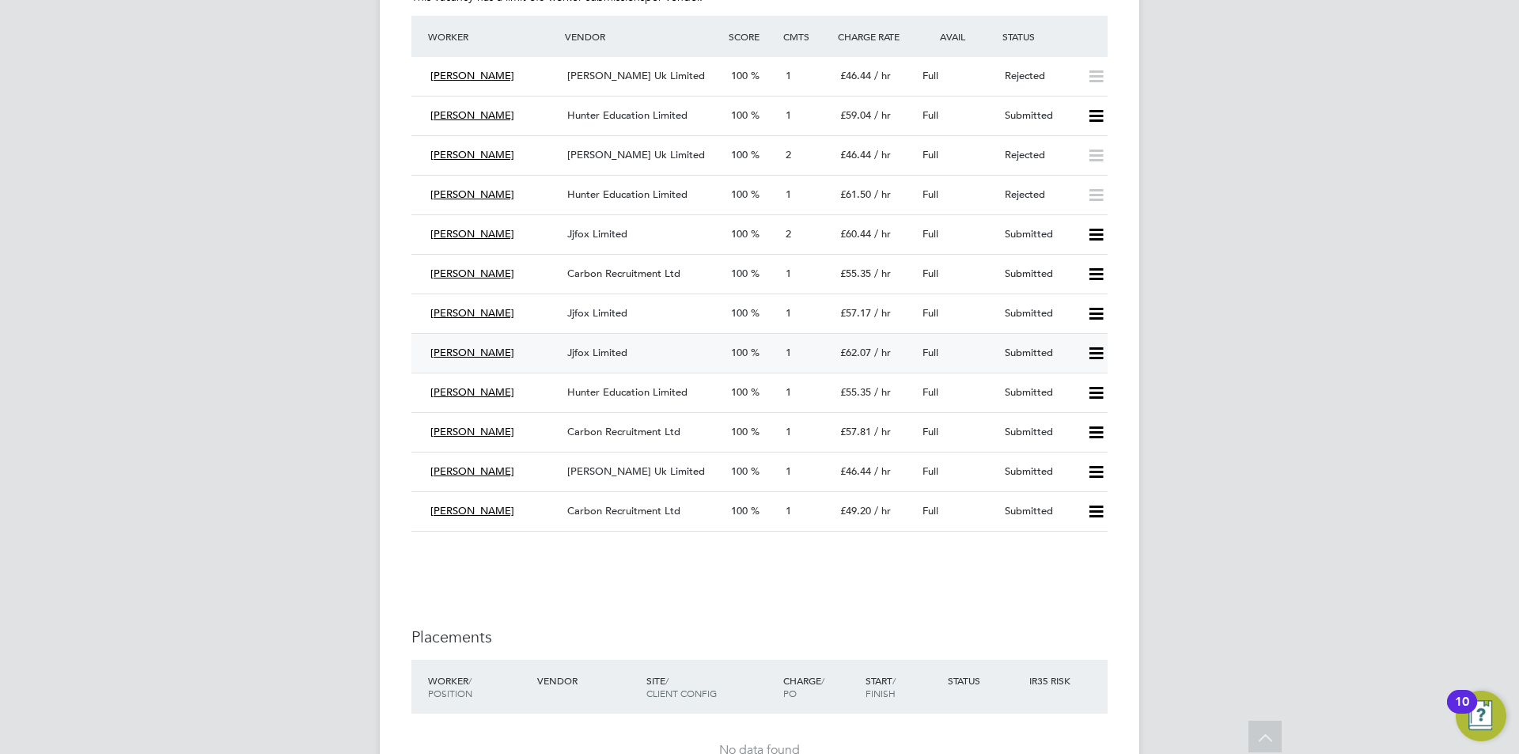
scroll to position [3001, 0]
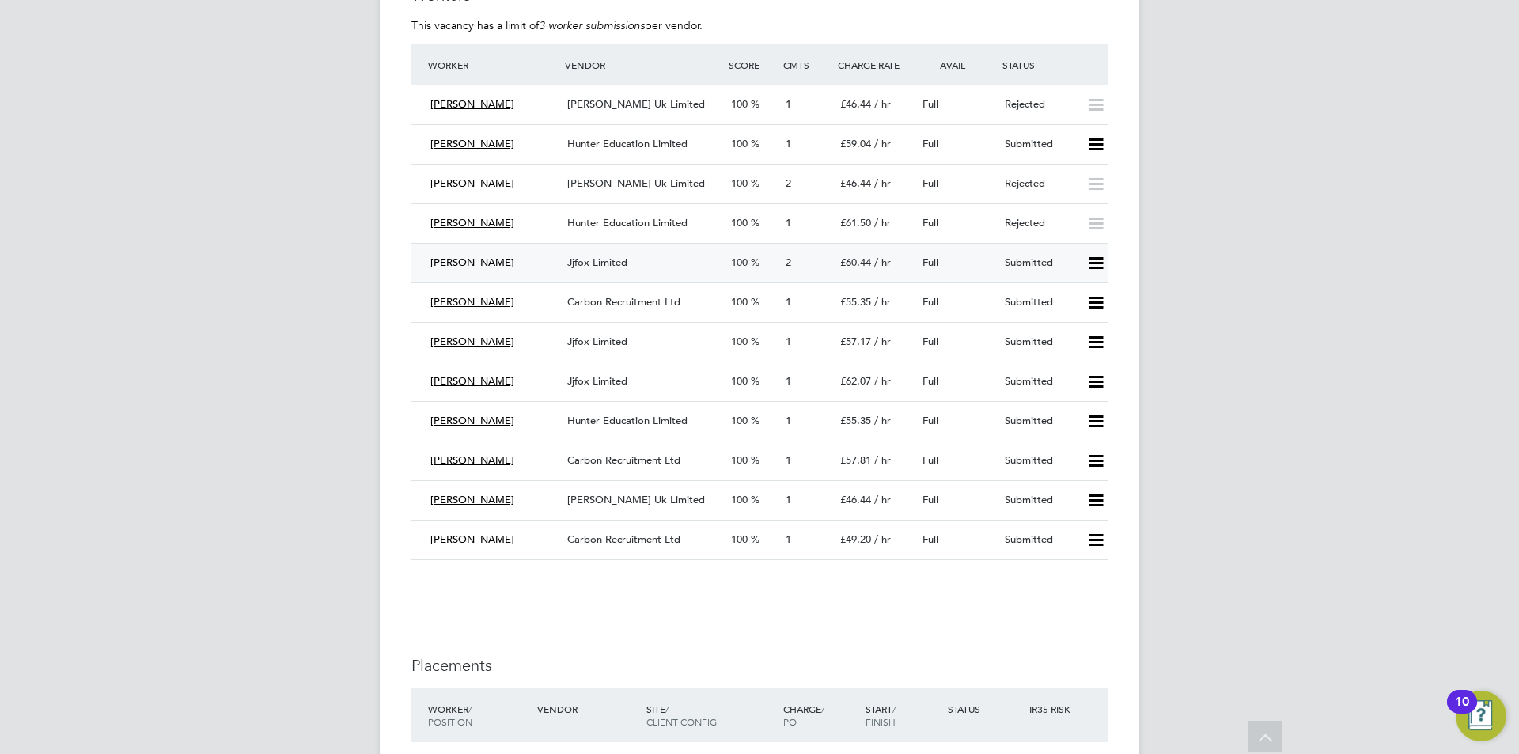
click at [1097, 263] on icon at bounding box center [1096, 263] width 20 height 13
click at [1056, 319] on li "Reject" at bounding box center [1074, 319] width 55 height 22
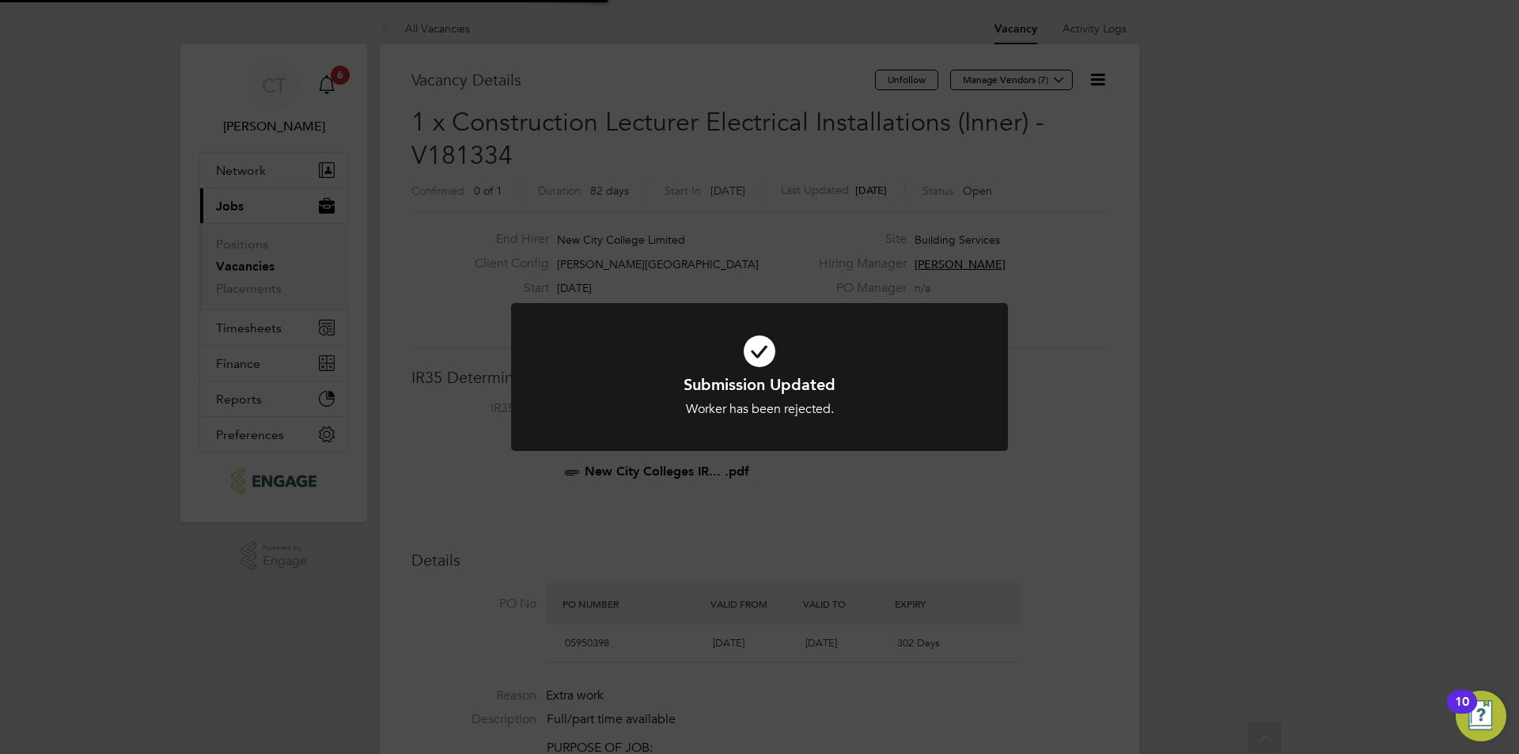
scroll to position [47, 111]
click at [855, 535] on div "Submission Updated Worker has been rejected. Cancel Okay" at bounding box center [759, 377] width 1519 height 754
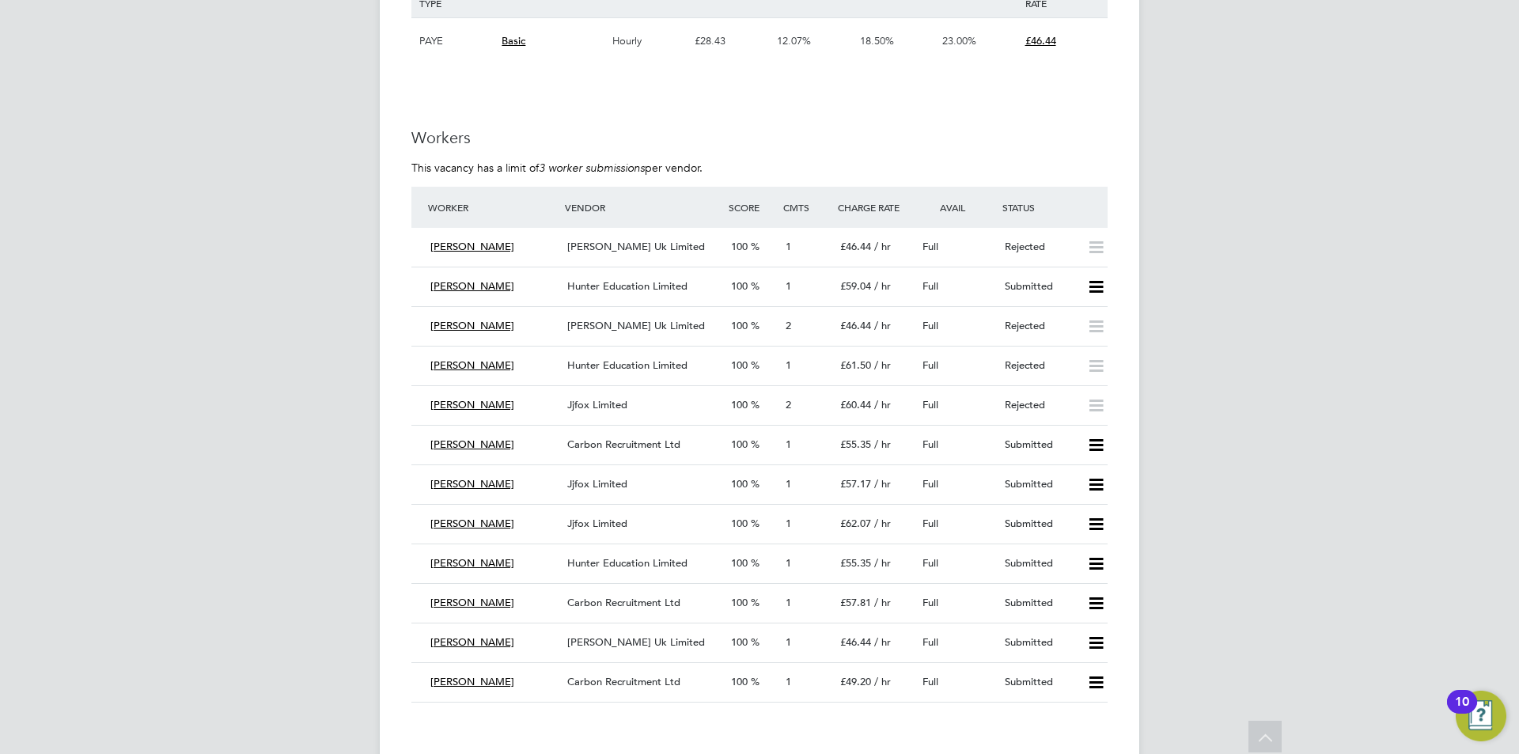
scroll to position [3006, 0]
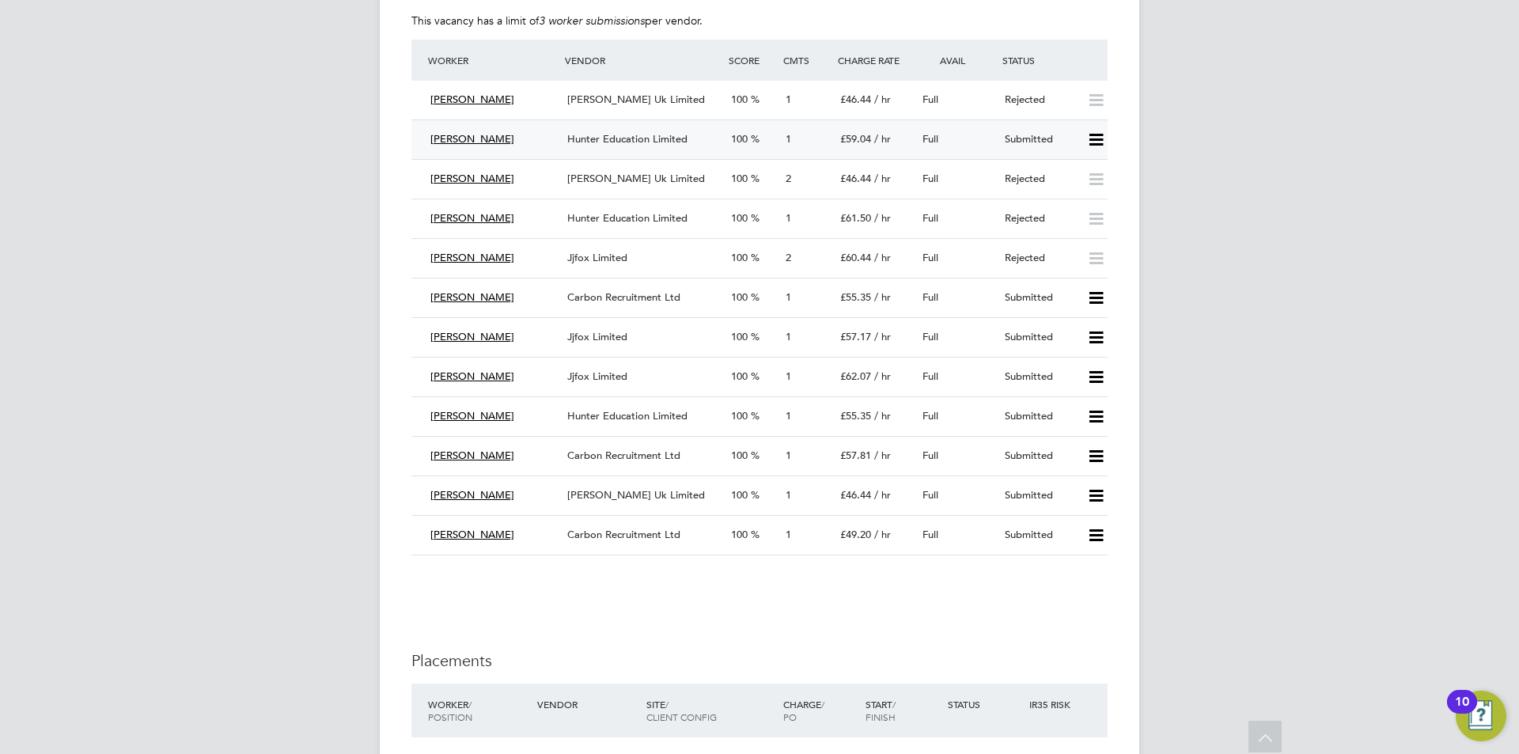
click at [1089, 134] on icon at bounding box center [1096, 140] width 20 height 13
click at [1077, 194] on li "Reject" at bounding box center [1074, 195] width 55 height 22
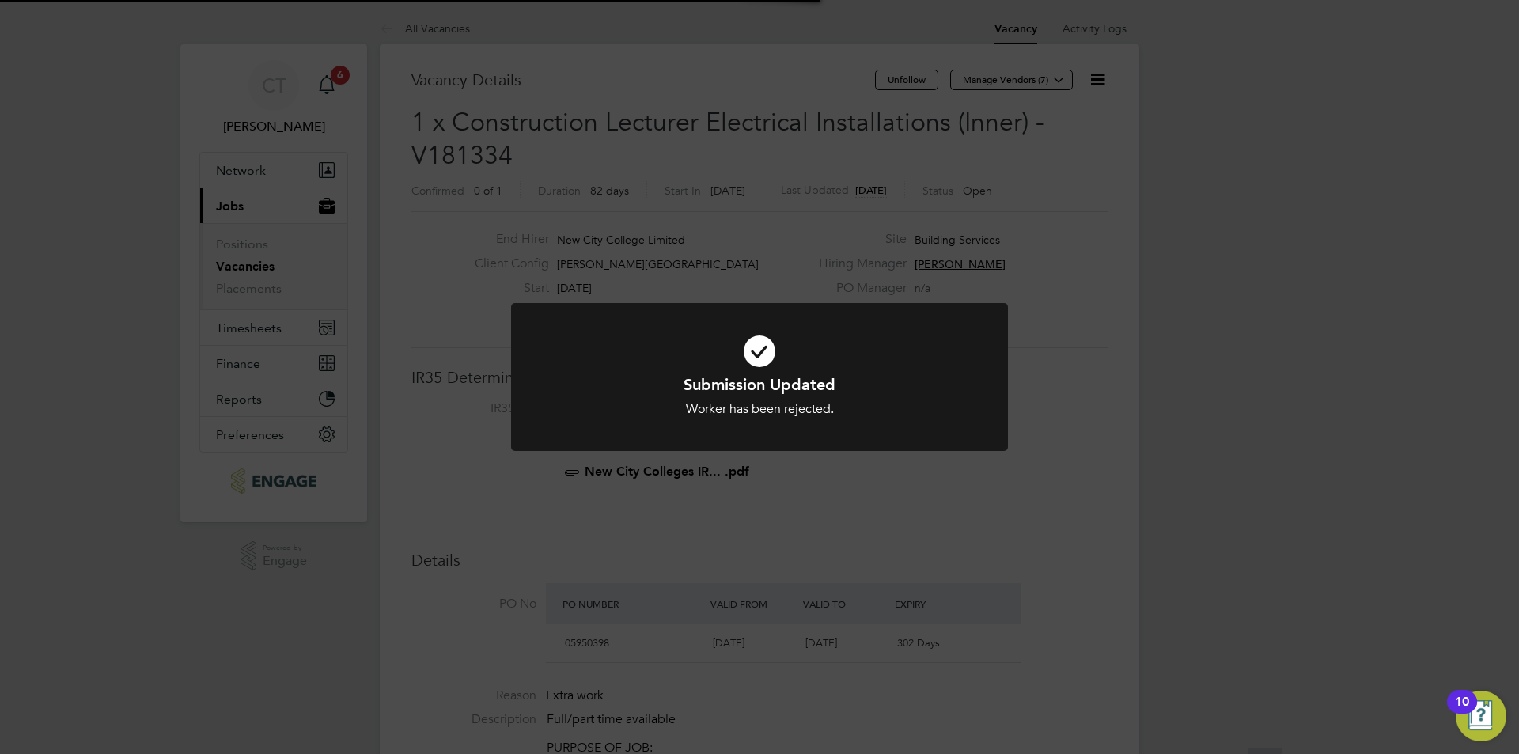
scroll to position [47, 111]
click at [1043, 360] on div "Submission Updated Worker has been rejected. Cancel Okay" at bounding box center [759, 377] width 1519 height 754
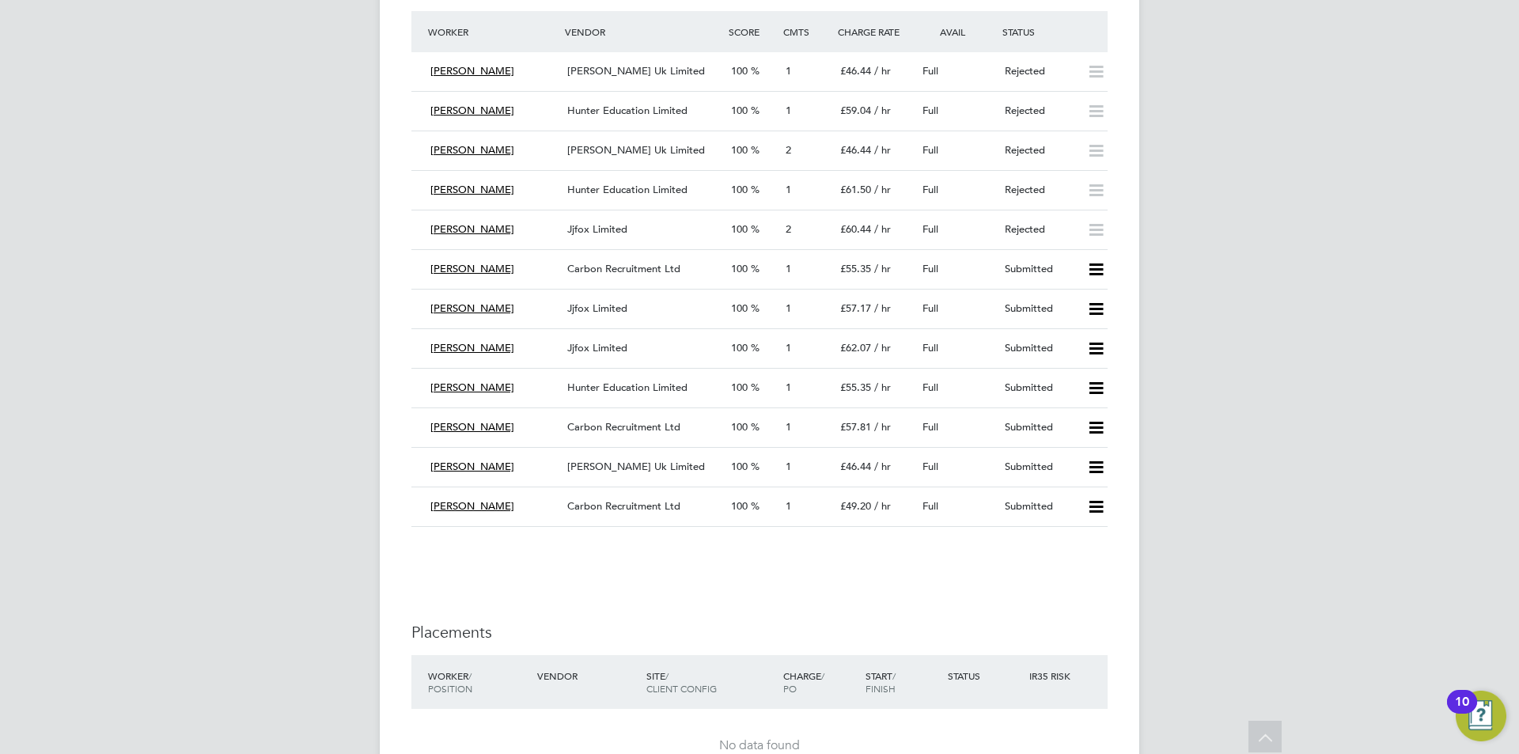
scroll to position [3006, 0]
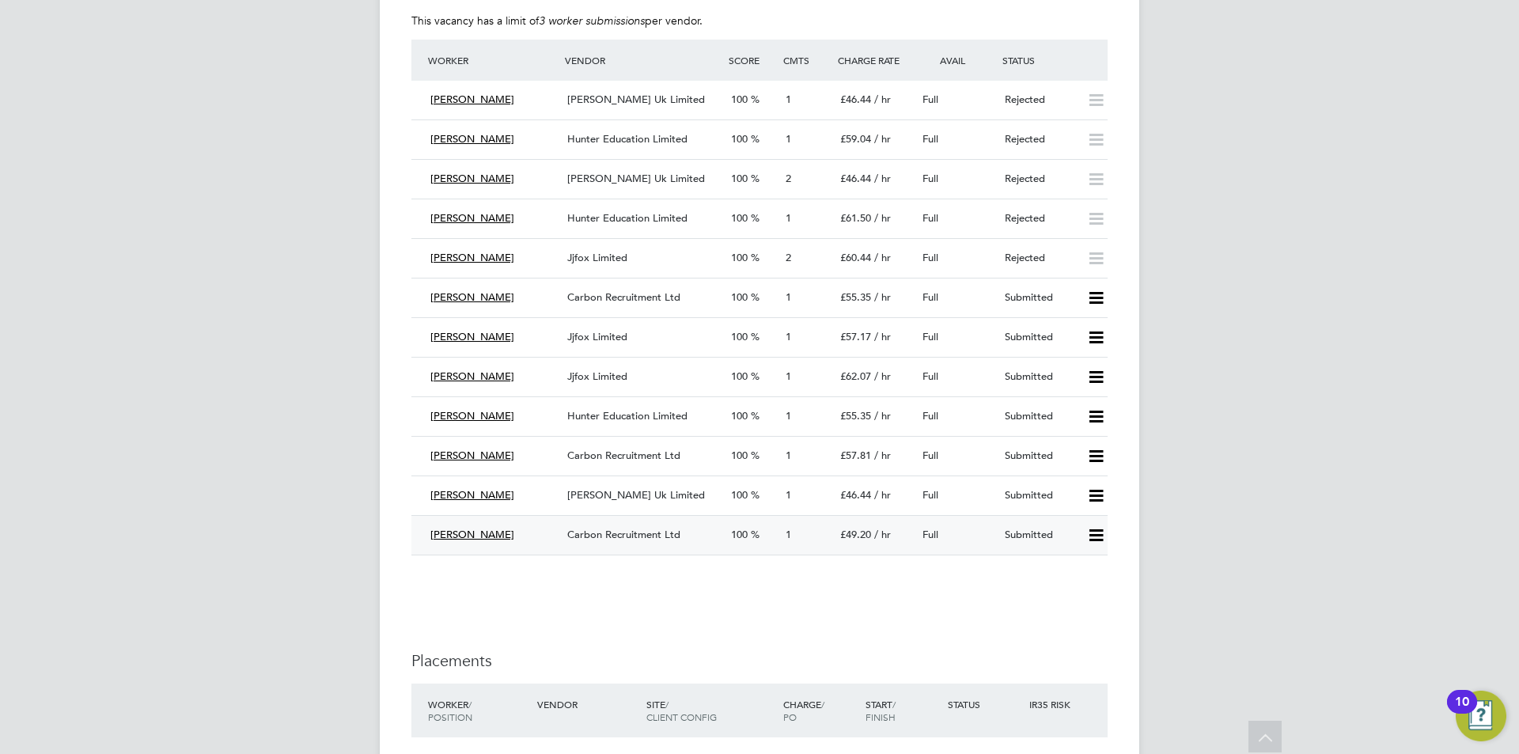
click at [444, 534] on span "[PERSON_NAME]" at bounding box center [472, 534] width 84 height 13
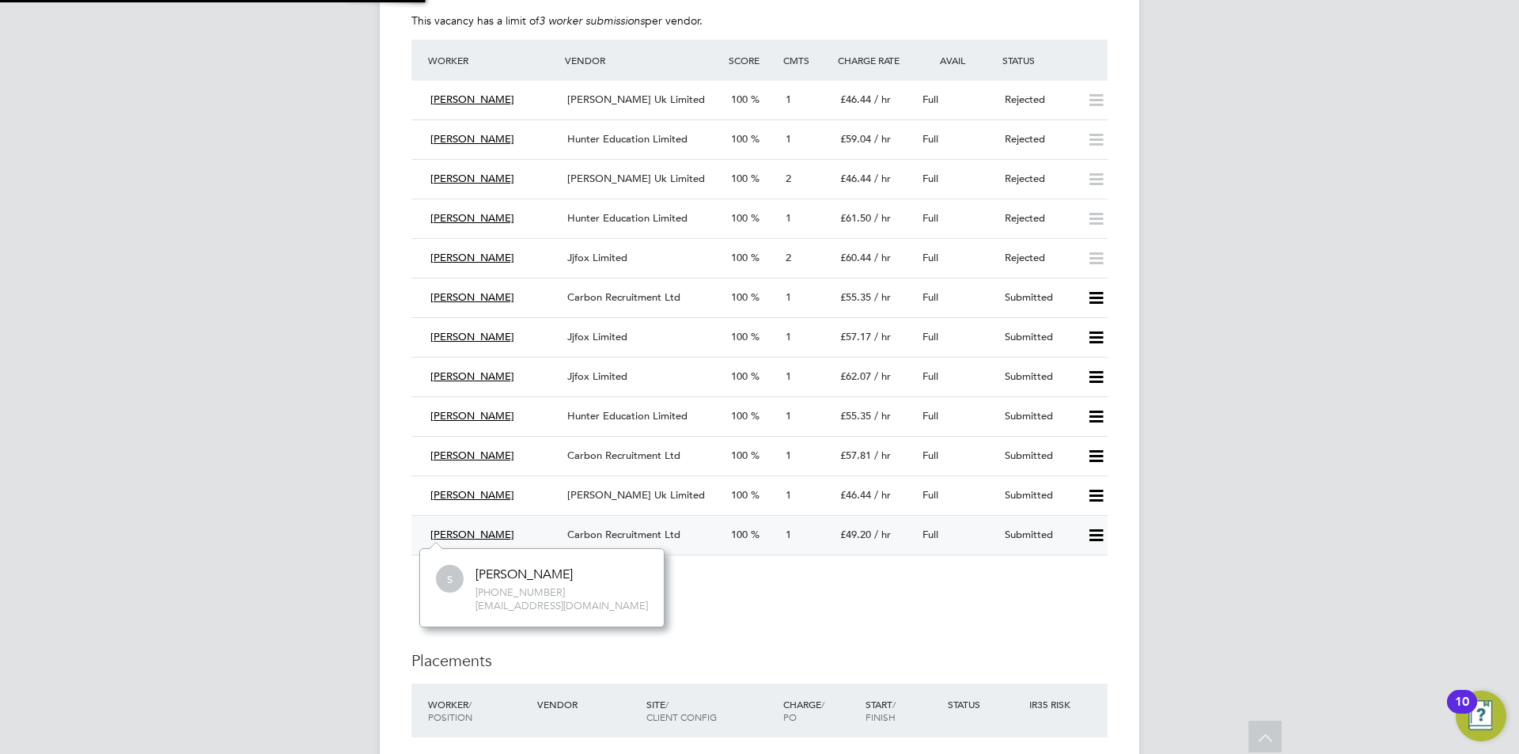
scroll to position [13, 24]
click at [554, 533] on div "[PERSON_NAME]" at bounding box center [492, 535] width 137 height 26
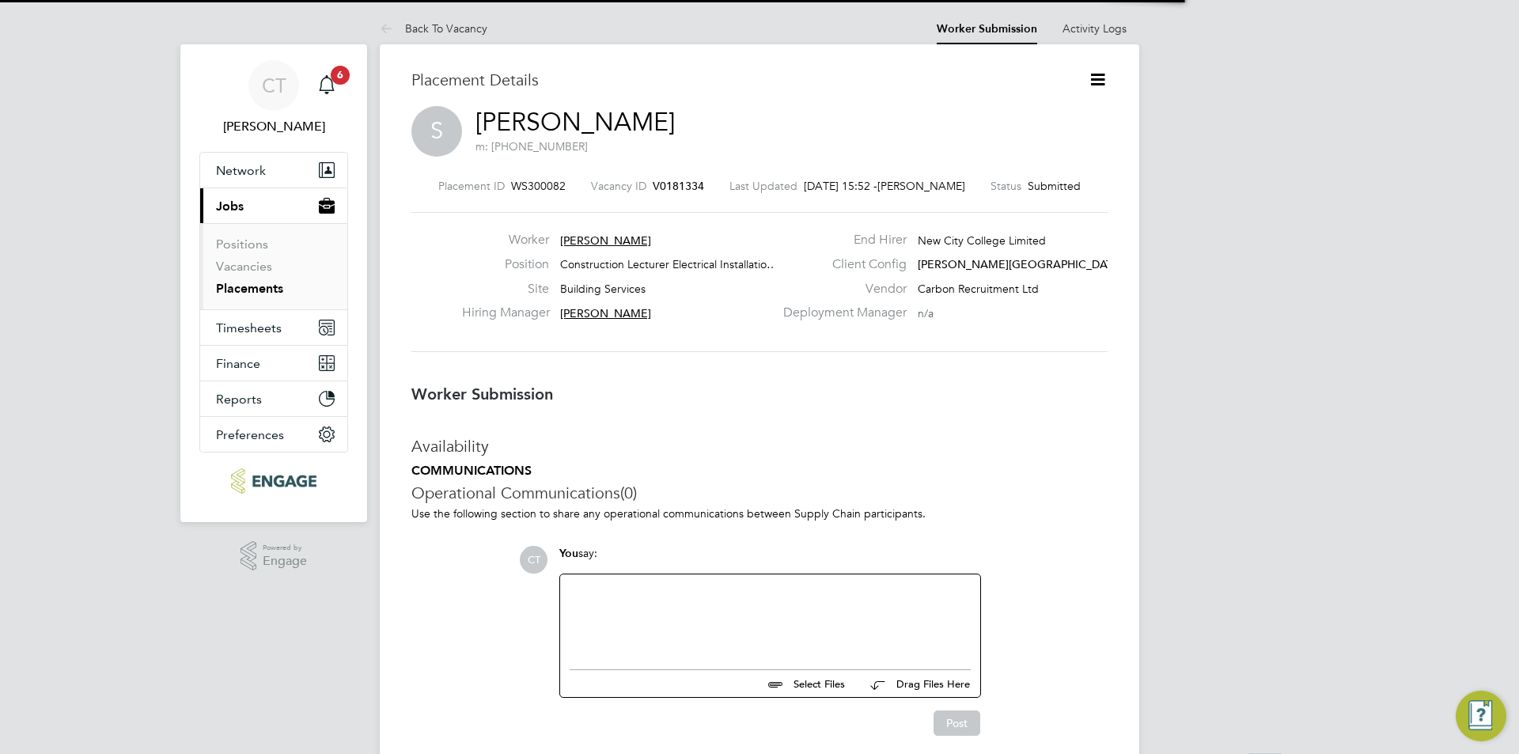
scroll to position [15, 127]
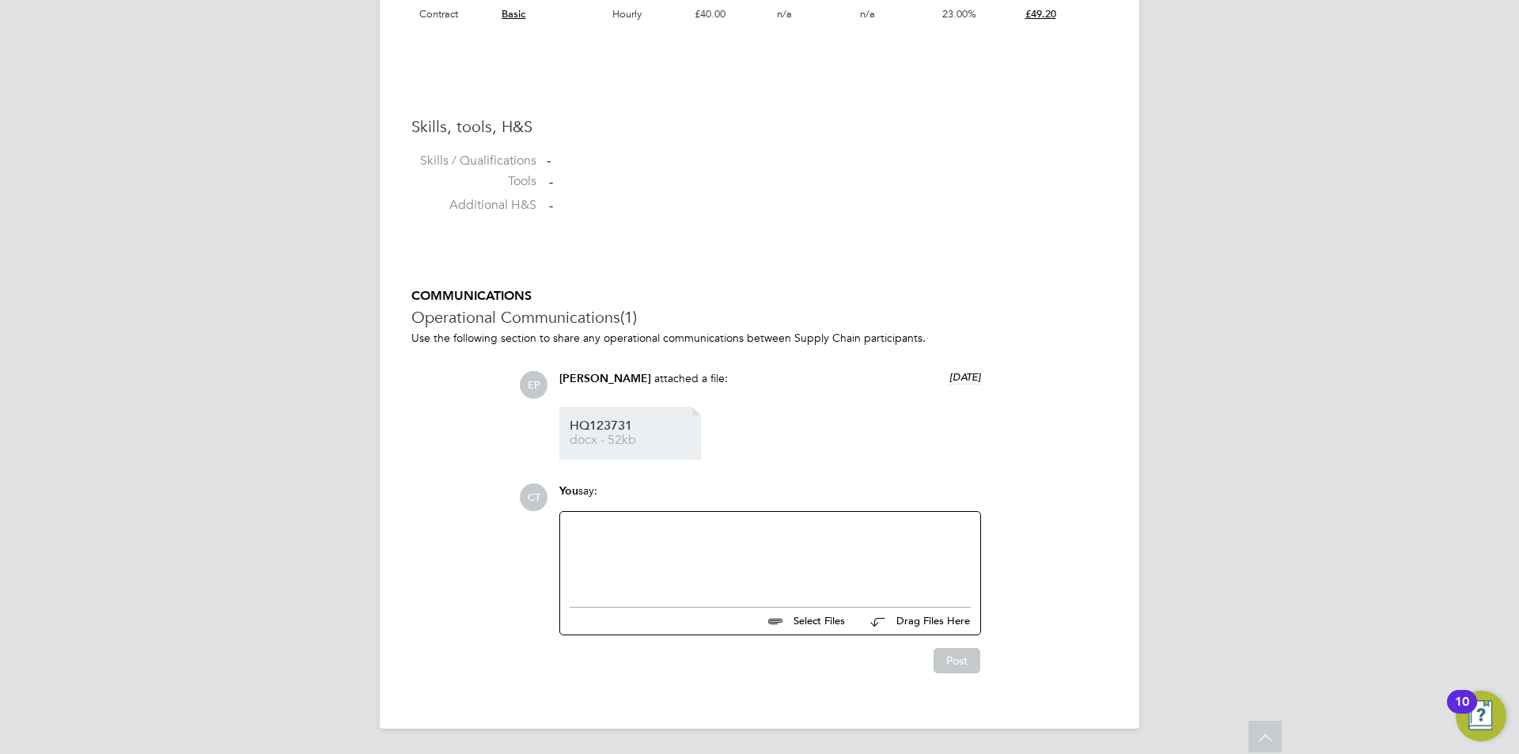
click at [623, 428] on span "HQ123731" at bounding box center [633, 426] width 127 height 12
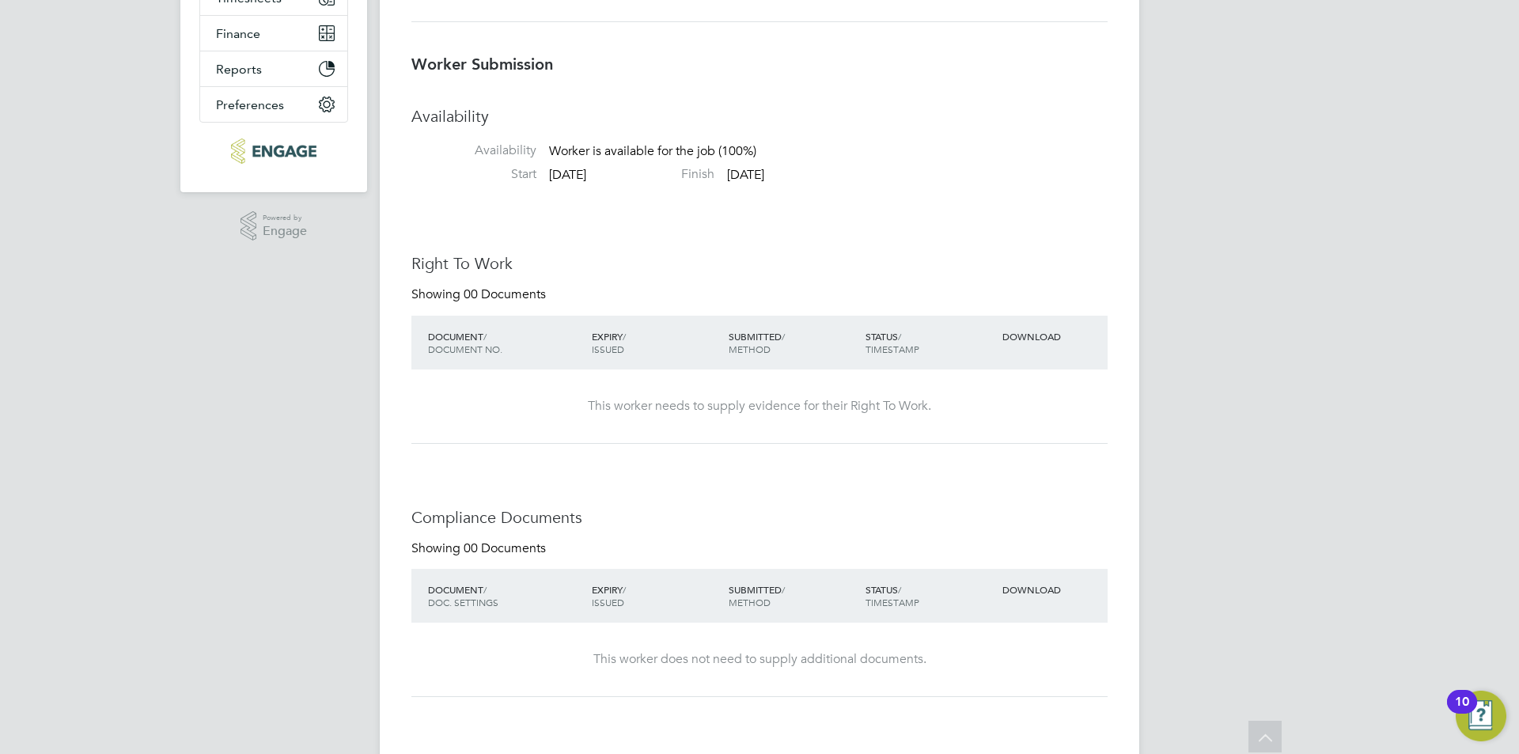
scroll to position [0, 0]
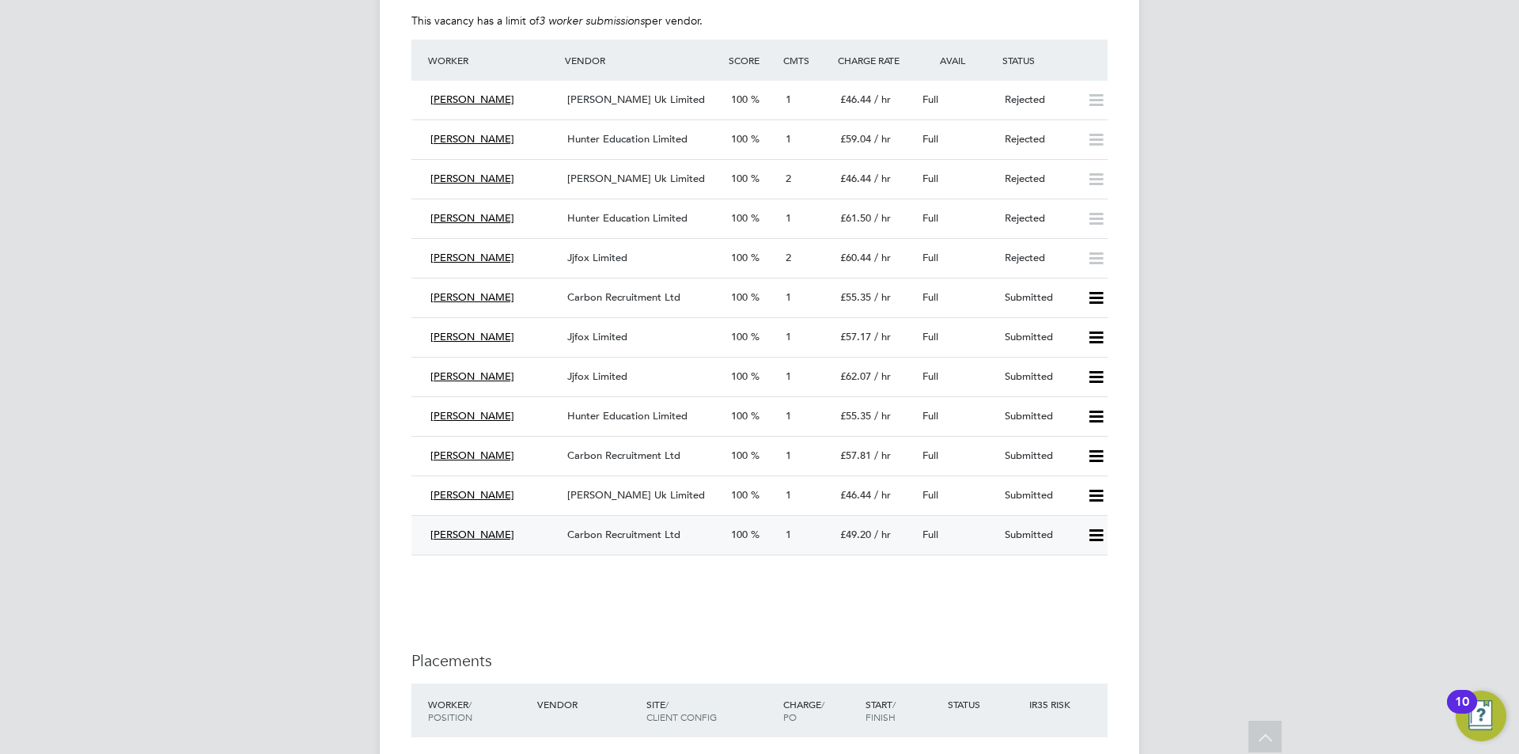
click at [1091, 534] on icon at bounding box center [1096, 535] width 20 height 13
click at [1059, 587] on li "Reject" at bounding box center [1074, 591] width 55 height 22
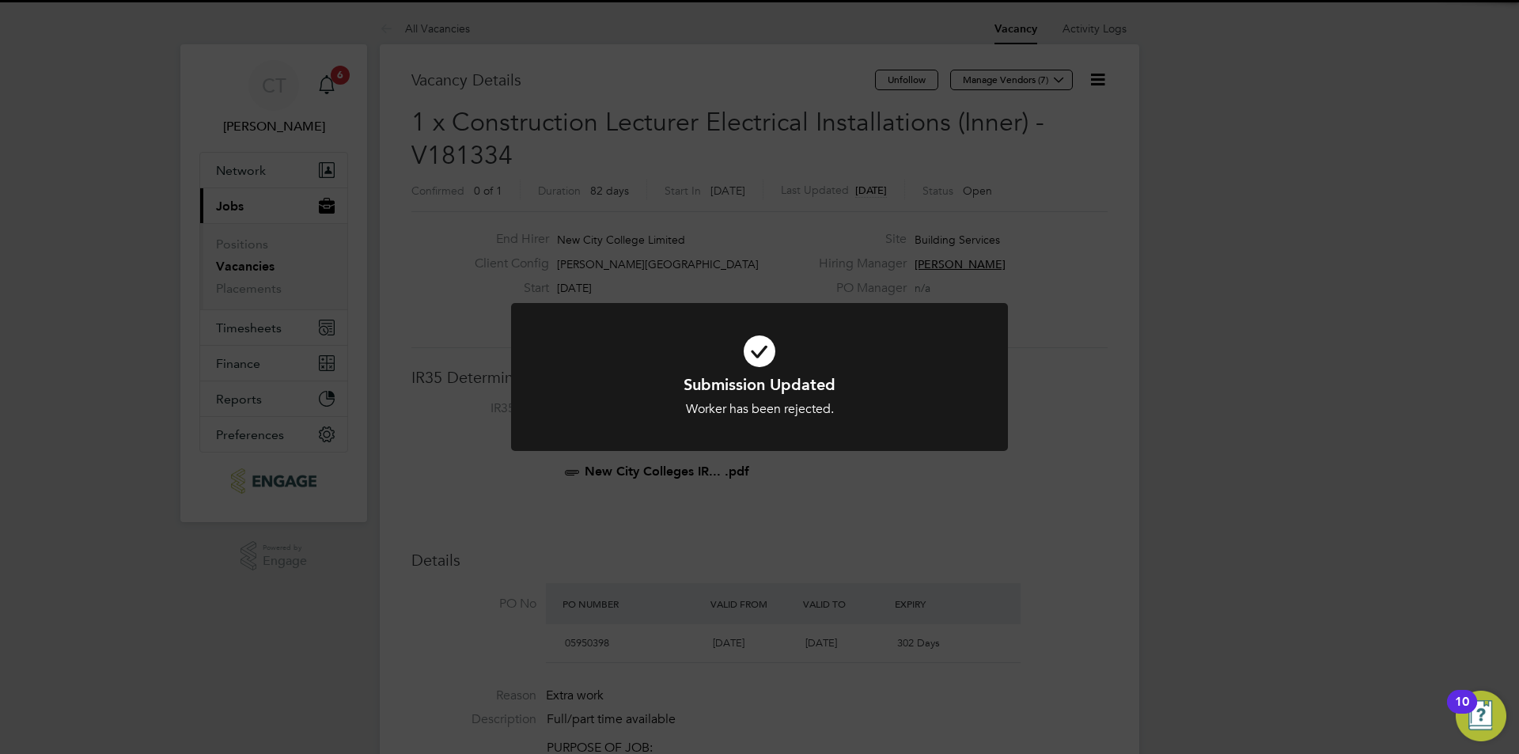
click at [867, 524] on div "Submission Updated Worker has been rejected. Cancel Okay" at bounding box center [759, 377] width 1519 height 754
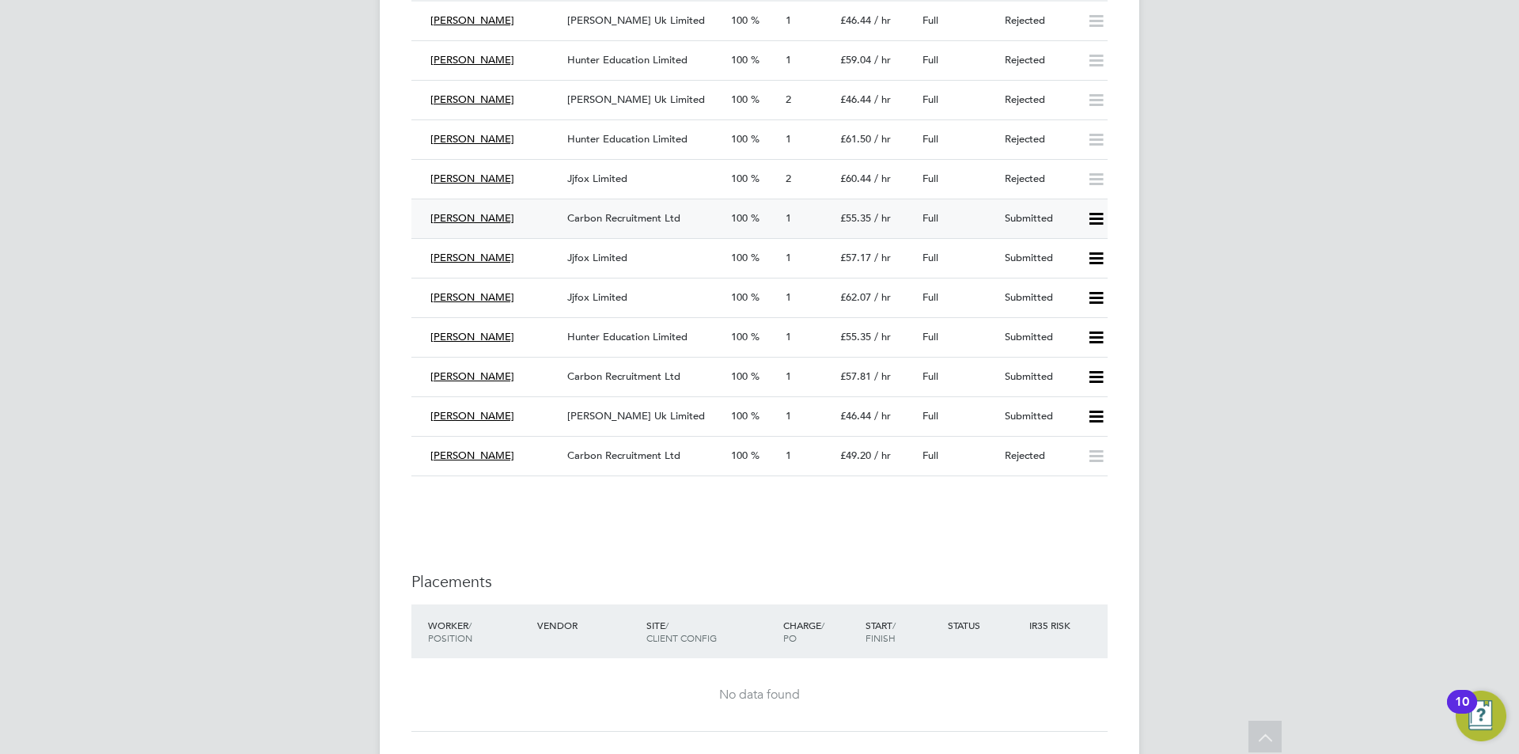
drag, startPoint x: 1058, startPoint y: 465, endPoint x: 1065, endPoint y: 208, distance: 257.2
click at [1065, 208] on div "Worker Vendor Score Cmts Charge Rate Avail Status Fakhar Hayat Morgan Hunt Uk L…" at bounding box center [759, 217] width 696 height 515
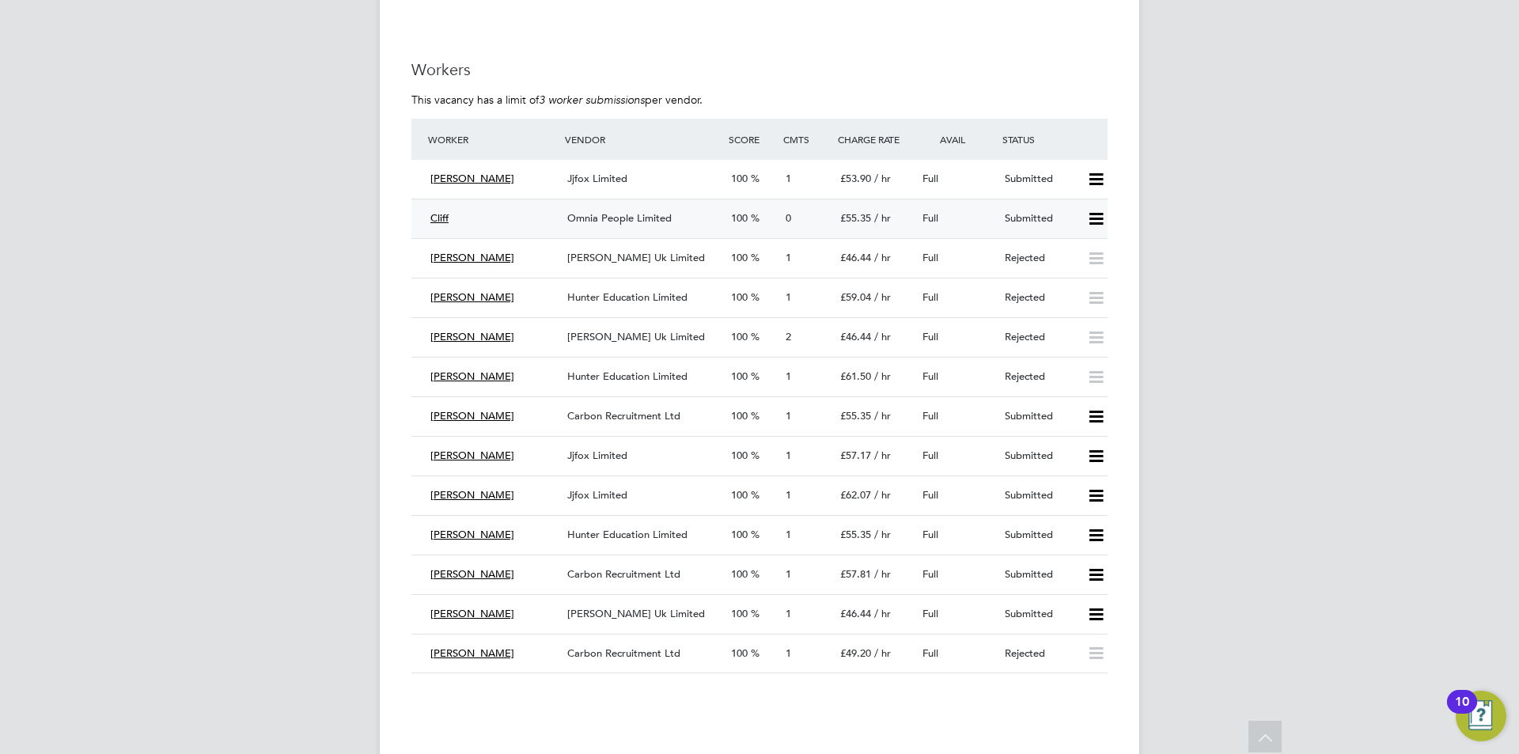
click at [1086, 217] on icon at bounding box center [1096, 219] width 20 height 13
click at [1069, 250] on li "Offer" at bounding box center [1074, 252] width 55 height 22
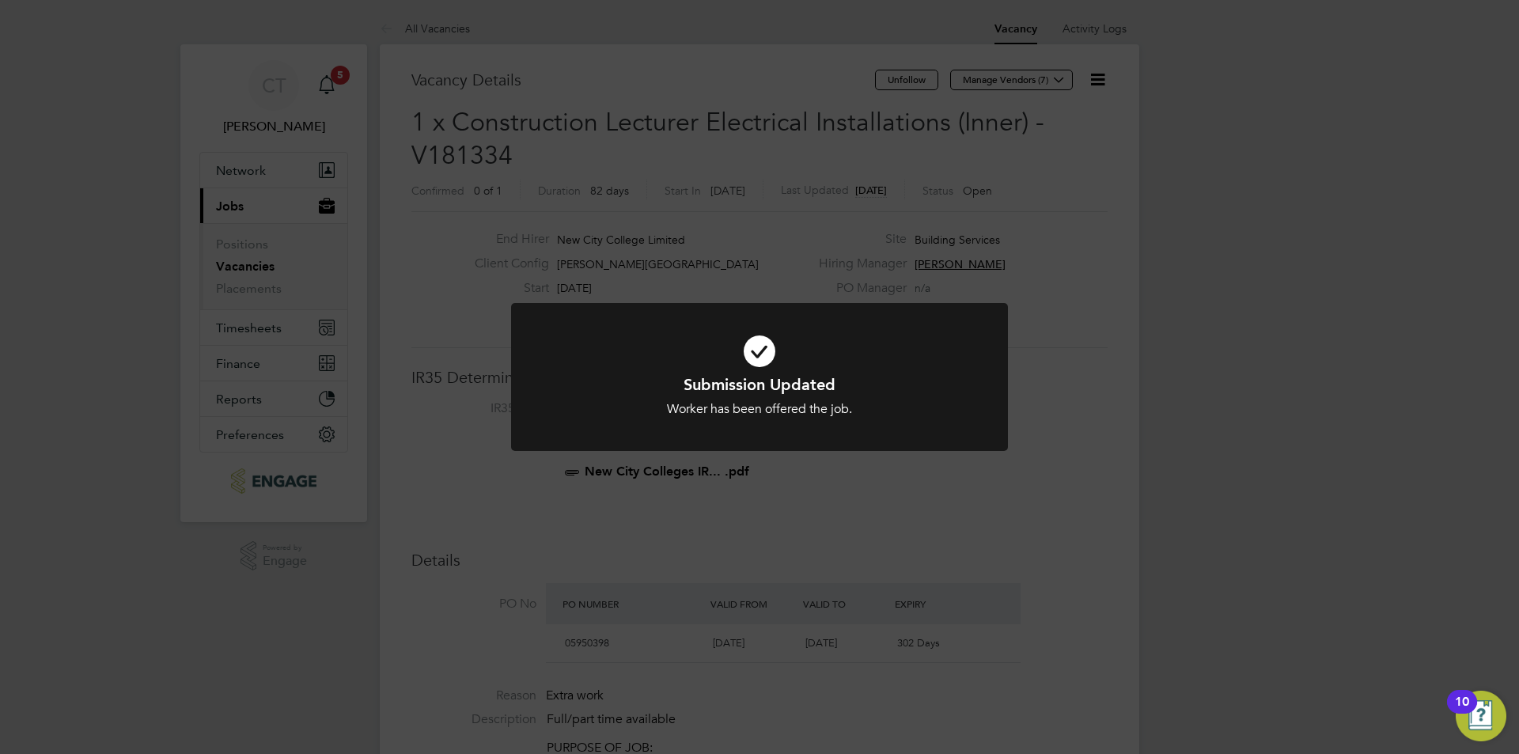
click at [947, 497] on div "Submission Updated Worker has been offered the job. Cancel Okay" at bounding box center [759, 377] width 1519 height 754
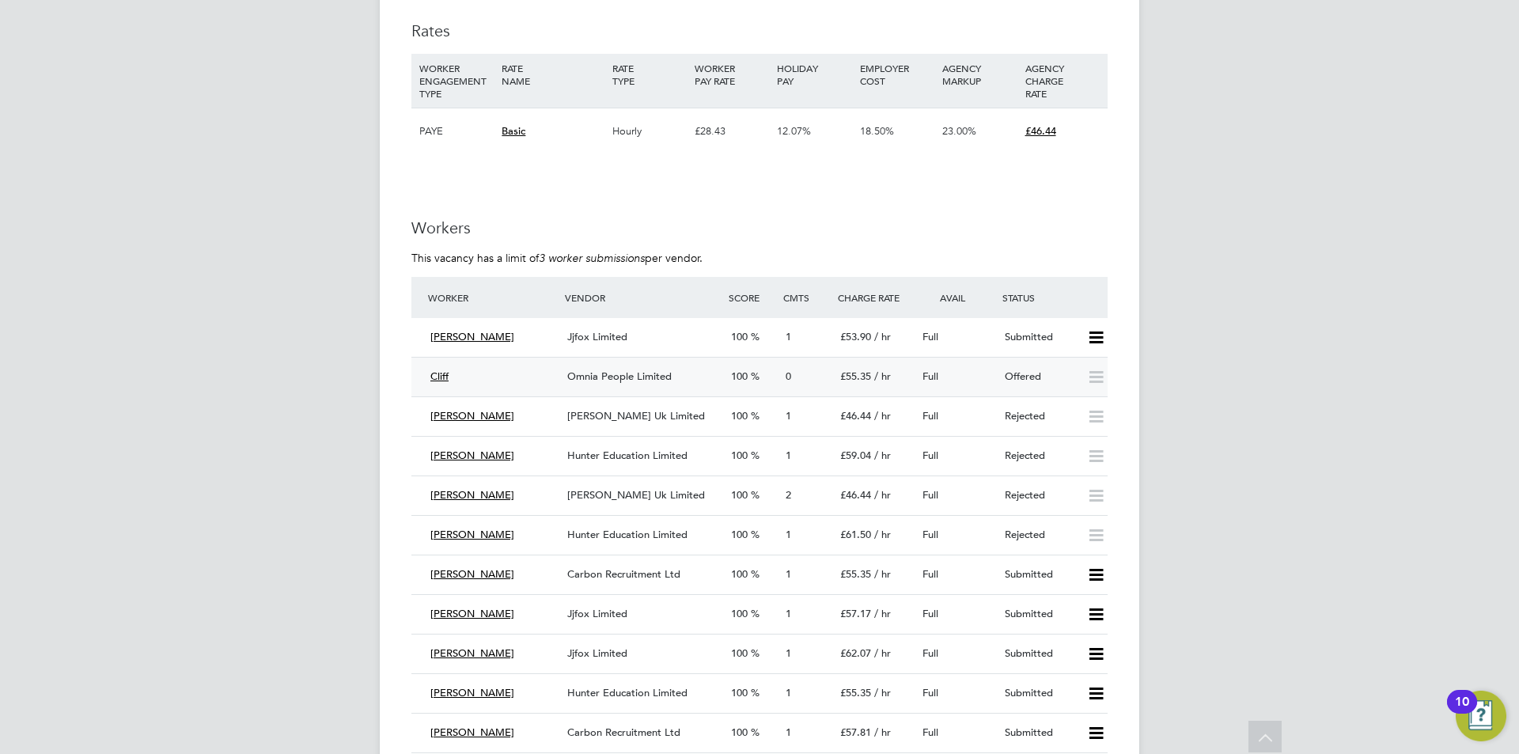
click at [450, 377] on div "Cliff" at bounding box center [492, 377] width 137 height 26
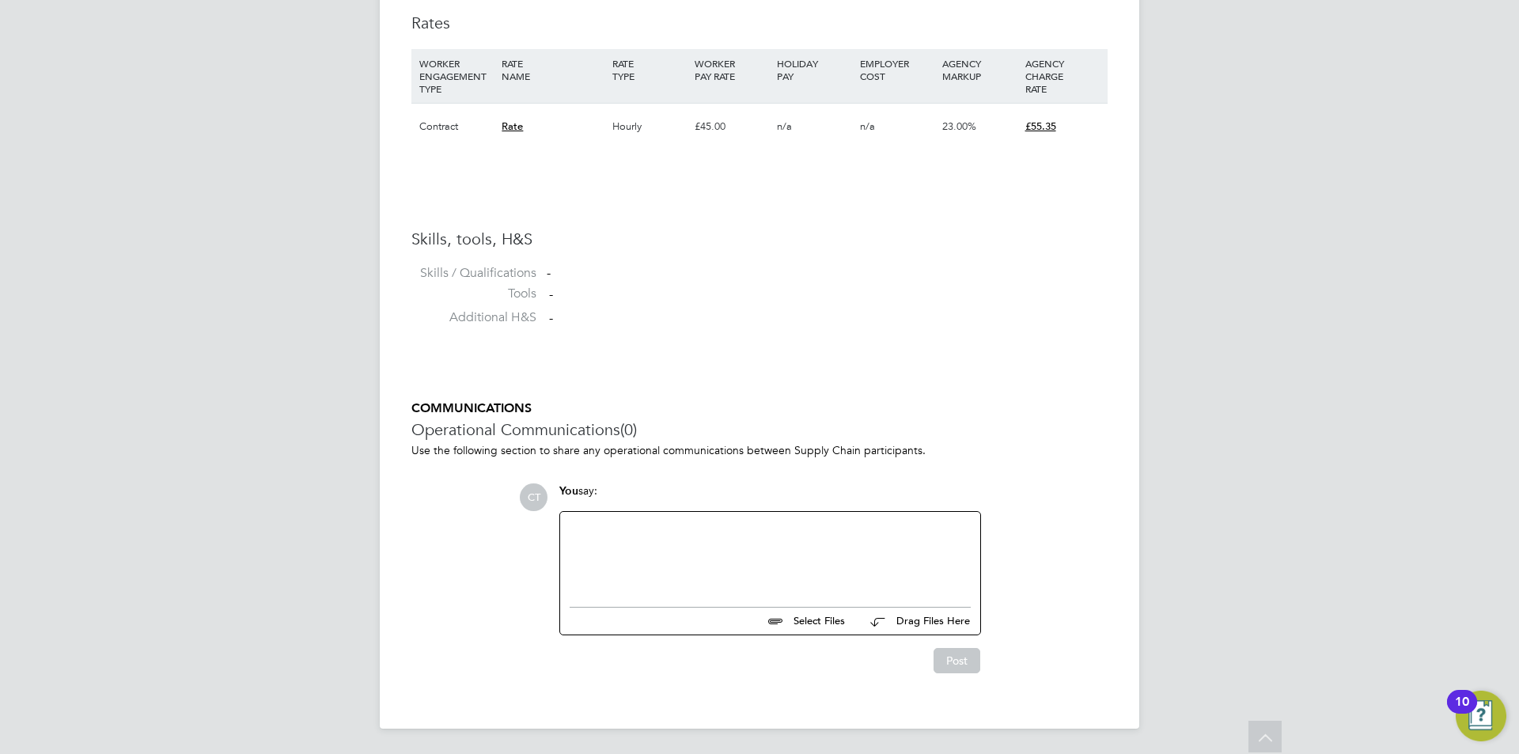
click at [683, 539] on div at bounding box center [770, 555] width 401 height 68
click at [907, 513] on div "Hi, please can we get all the vetting and DBS info across, thanks" at bounding box center [770, 555] width 420 height 87
click at [908, 541] on div "Hi, please can we get all the vetting and DBS info across, thanks" at bounding box center [770, 555] width 401 height 68
drag, startPoint x: 916, startPoint y: 526, endPoint x: 573, endPoint y: 512, distance: 342.8
click at [573, 512] on div "Hi, please can we get all the vetting and DBS info across, thanks" at bounding box center [770, 555] width 420 height 87
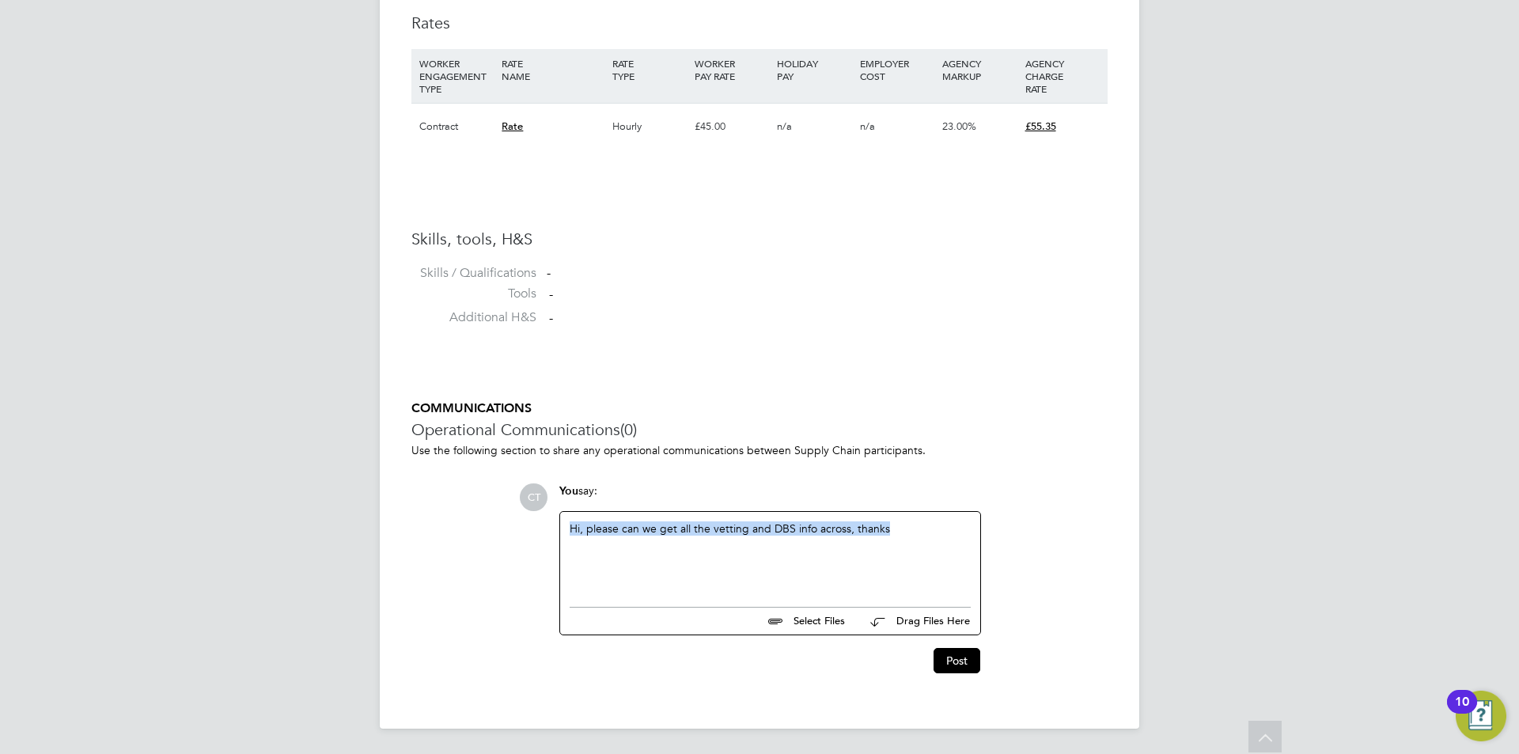
copy div "Hi, please can we get all the vetting and DBS info across, thanks"
click at [947, 662] on button "Post" at bounding box center [956, 660] width 47 height 25
